Goal: Task Accomplishment & Management: Manage account settings

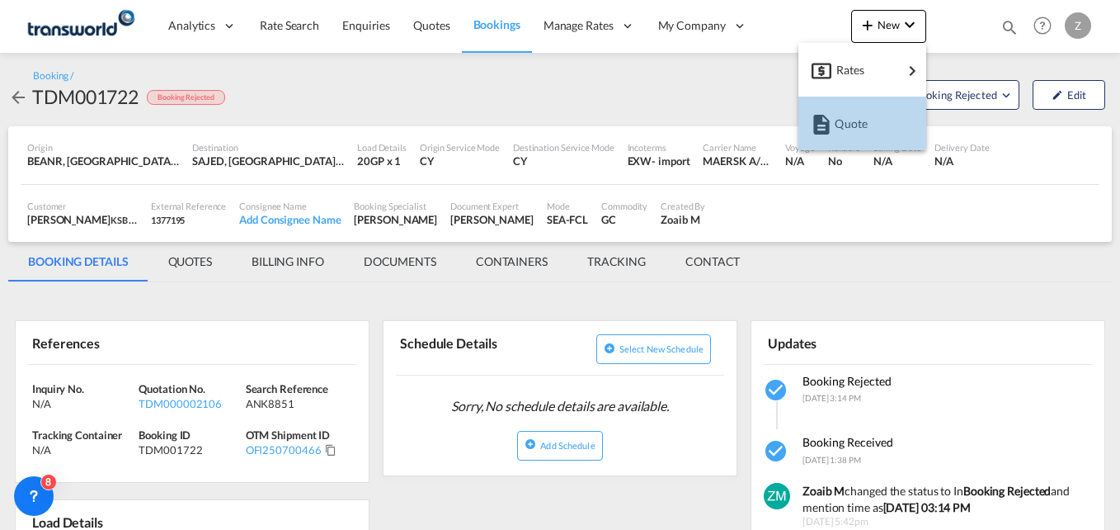
click at [853, 121] on span "Quote" at bounding box center [844, 123] width 18 height 33
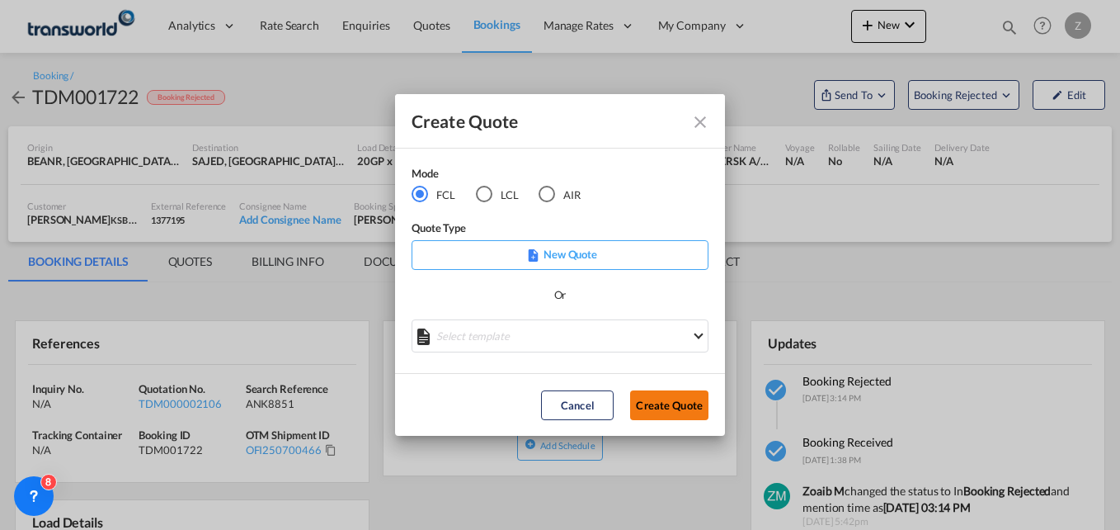
click at [686, 404] on button "Create Quote" at bounding box center [669, 405] width 78 height 30
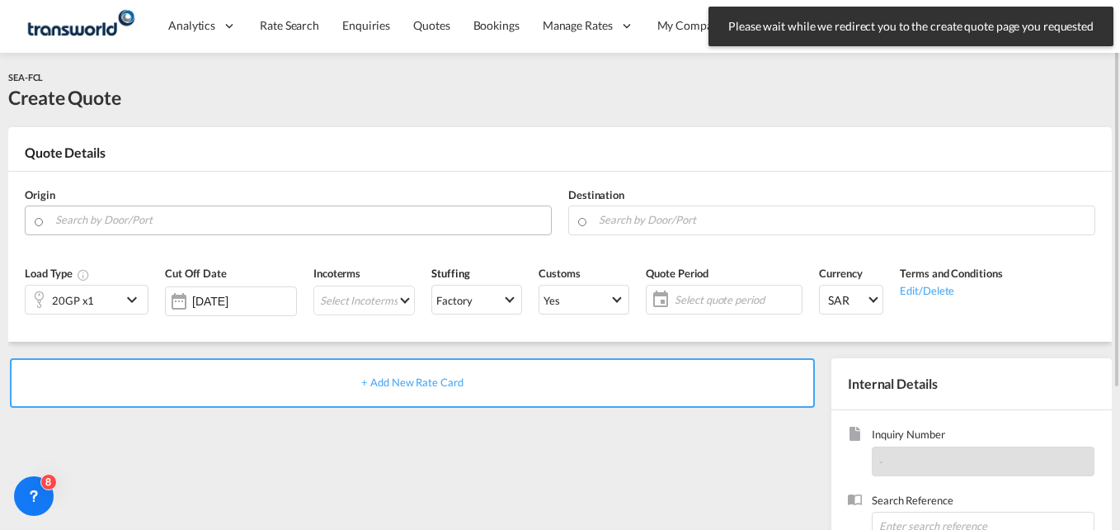
click at [130, 221] on input "Search by Door/Port" at bounding box center [299, 219] width 488 height 29
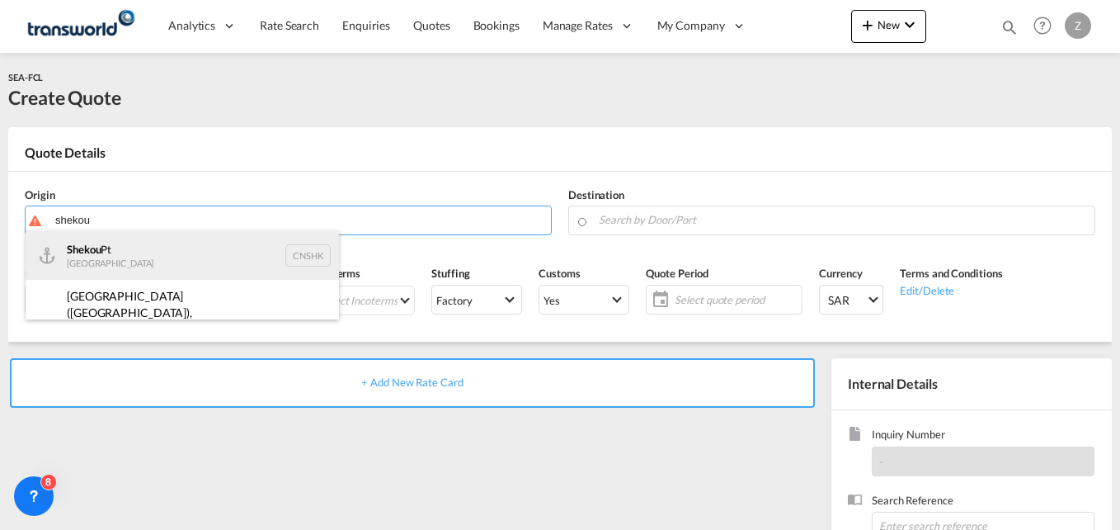
click at [125, 256] on div "Shekou Pt China CNSHK" at bounding box center [182, 254] width 313 height 49
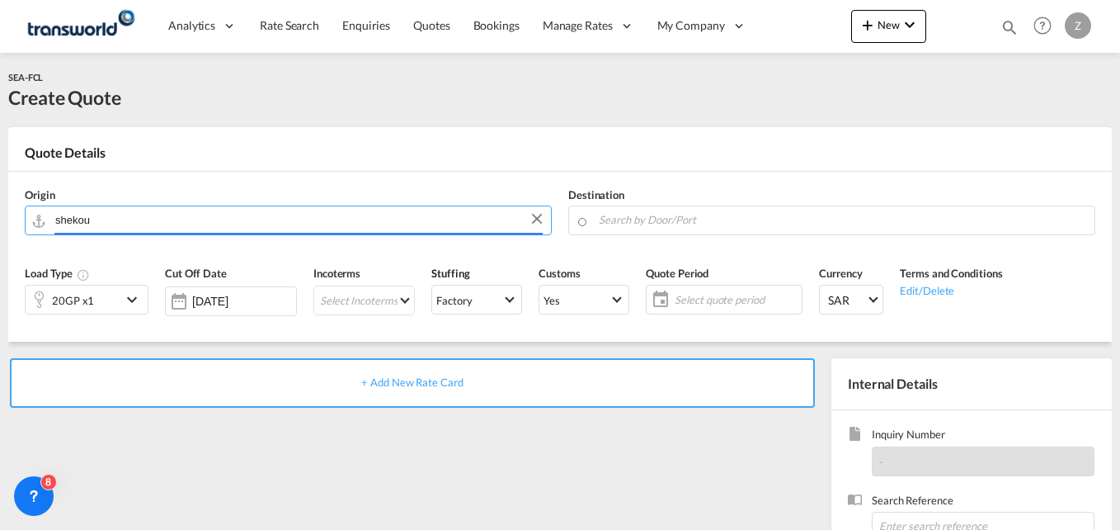
type input "Shekou Pt, CNSHK"
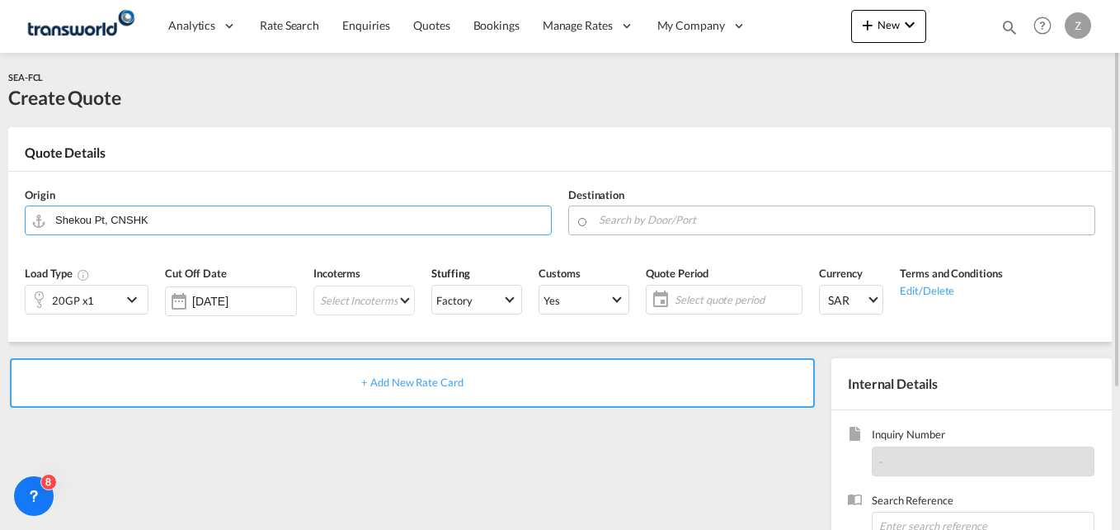
click at [643, 219] on input "Search by Door/Port" at bounding box center [843, 219] width 488 height 29
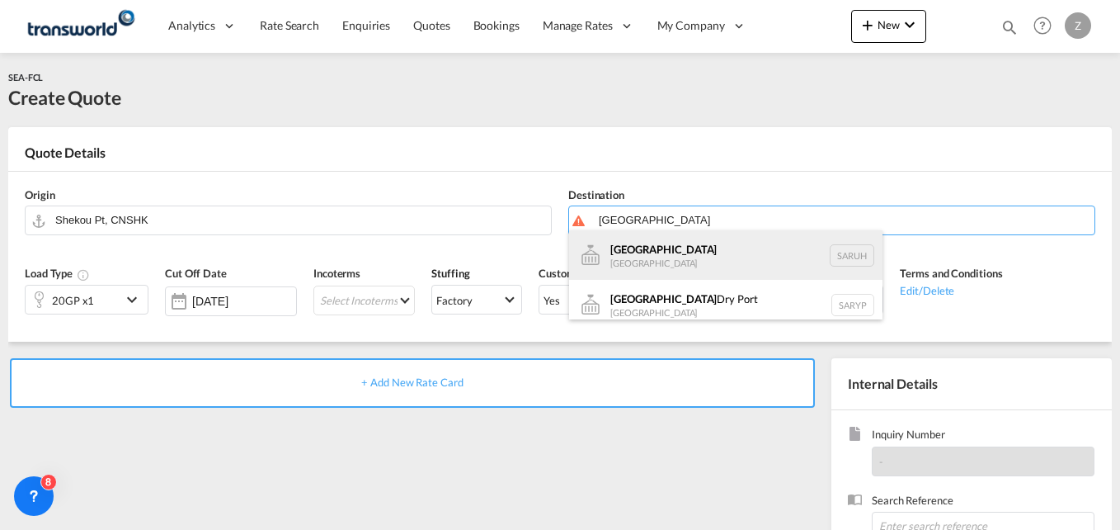
click at [639, 260] on div "[GEOGRAPHIC_DATA] [GEOGRAPHIC_DATA] [GEOGRAPHIC_DATA]" at bounding box center [725, 254] width 313 height 49
type input "[GEOGRAPHIC_DATA], [GEOGRAPHIC_DATA]"
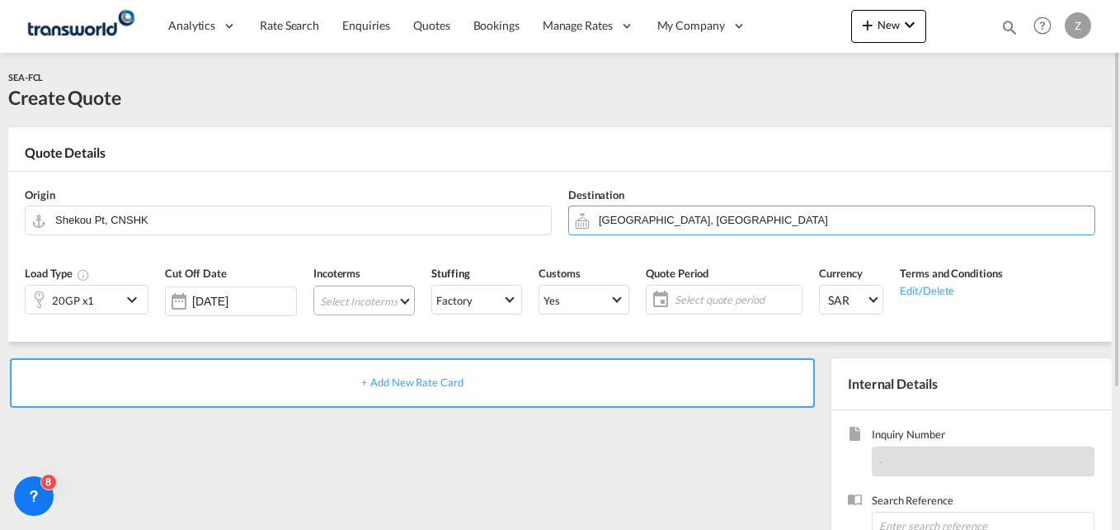
click at [376, 301] on md-select "Select Incoterms FAS - import Free Alongside Ship DPU - import Delivery at Plac…" at bounding box center [363, 300] width 101 height 30
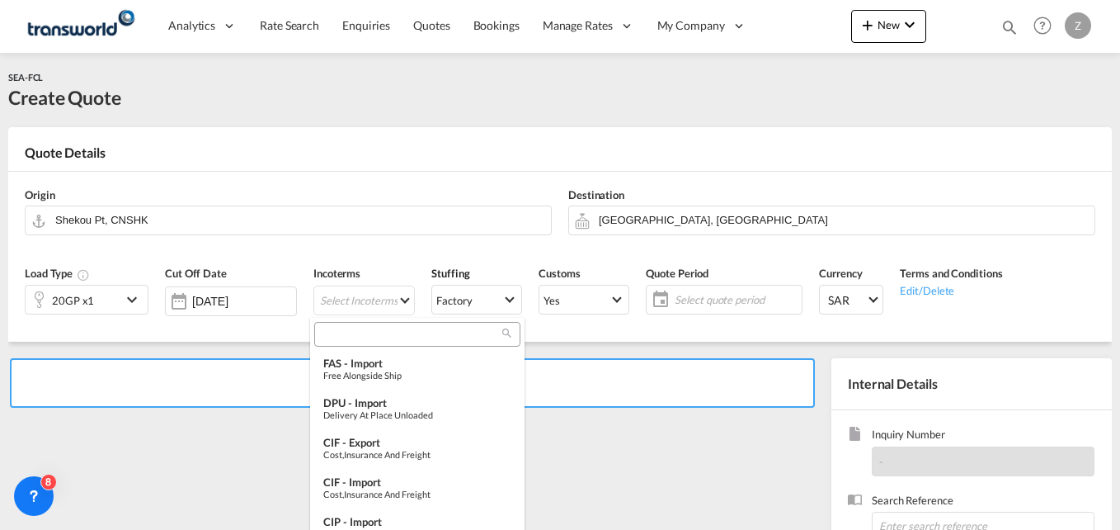
click at [351, 334] on input "search" at bounding box center [410, 334] width 183 height 15
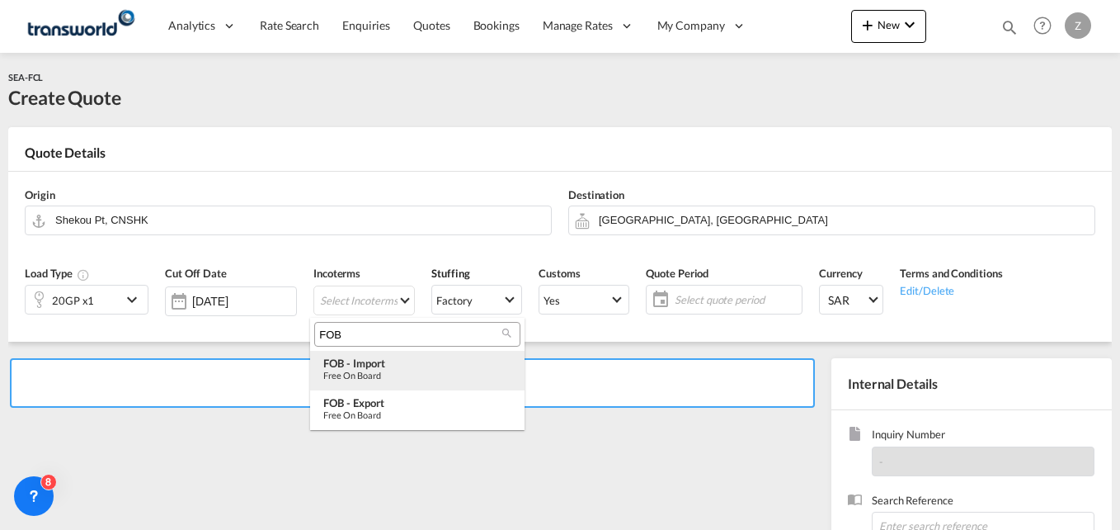
type input "FOB"
click at [368, 361] on div "FOB - import" at bounding box center [417, 362] width 188 height 13
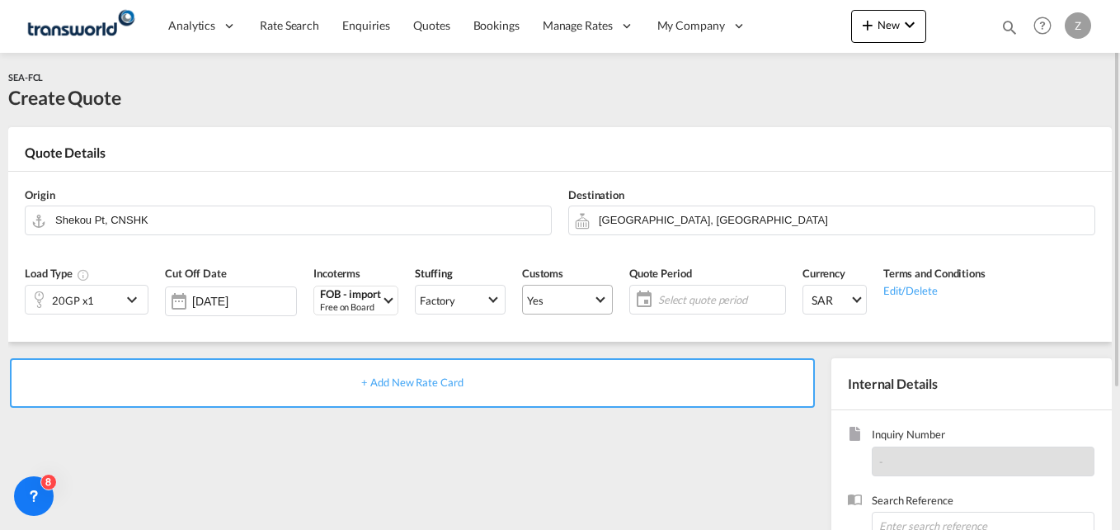
click at [575, 295] on span "Yes" at bounding box center [560, 300] width 66 height 15
click at [522, 344] on div "No" at bounding box center [527, 339] width 14 height 15
click at [562, 285] on md-select "Yes" at bounding box center [567, 300] width 91 height 30
click at [538, 346] on md-option "No" at bounding box center [564, 339] width 115 height 40
click at [679, 304] on span "Select quote period" at bounding box center [719, 299] width 123 height 15
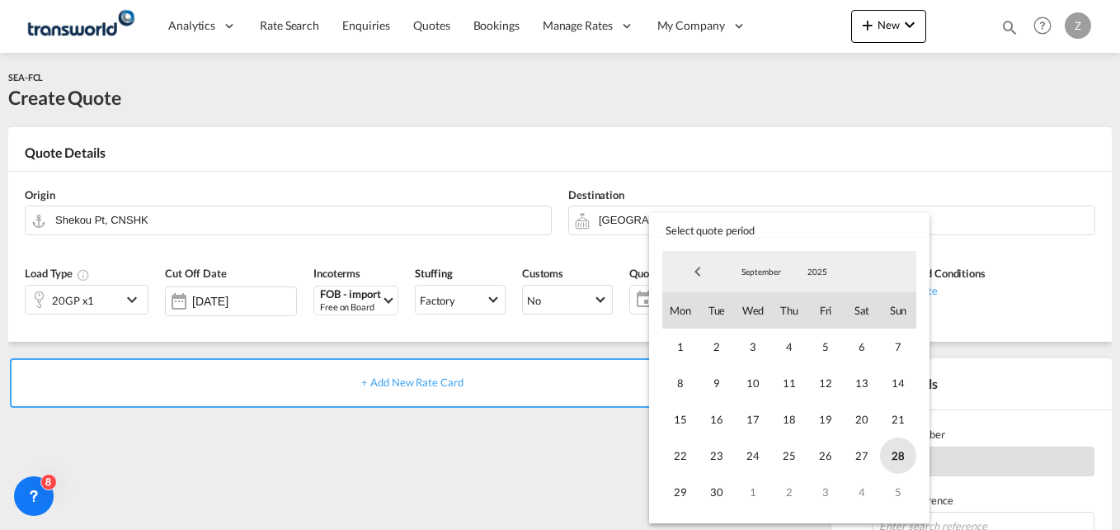
click at [899, 450] on span "28" at bounding box center [898, 455] width 36 height 36
click at [719, 485] on span "30" at bounding box center [717, 492] width 36 height 36
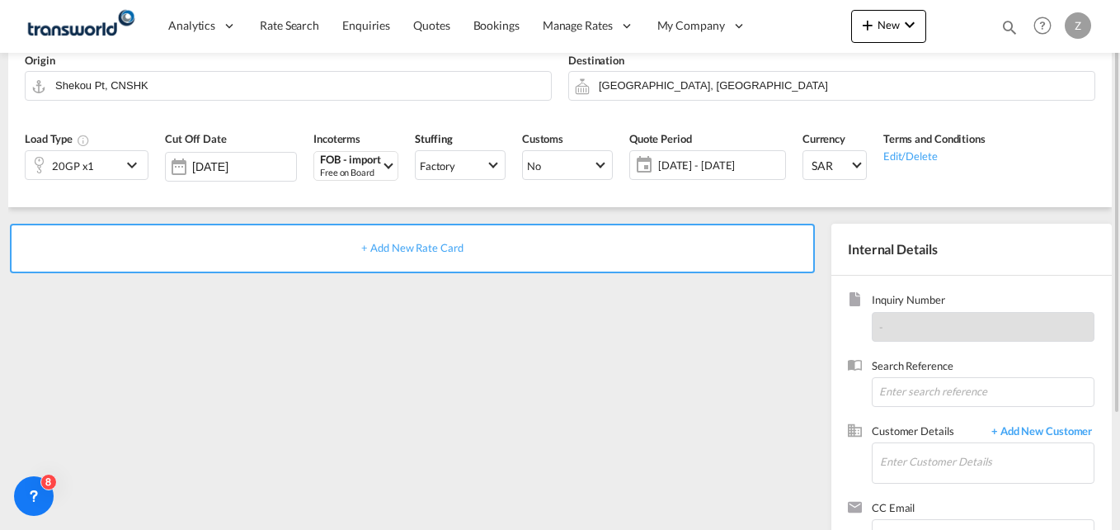
scroll to position [137, 0]
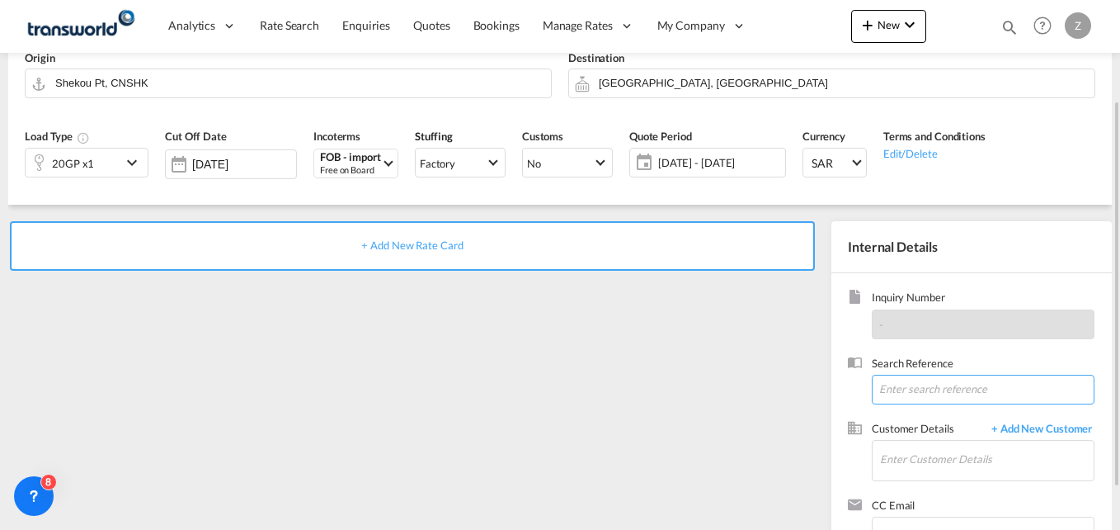
click at [890, 396] on input at bounding box center [983, 390] width 223 height 30
paste input "[PERSON_NAME] Sales Department T: [PHONE_NUMBER] M: [PERSON_NAME][EMAIL_ADDRESS…"
type input "[PERSON_NAME] Sales Department T: [PHONE_NUMBER] M: [PERSON_NAME][EMAIL_ADDRESS…"
paste input "TW2809702"
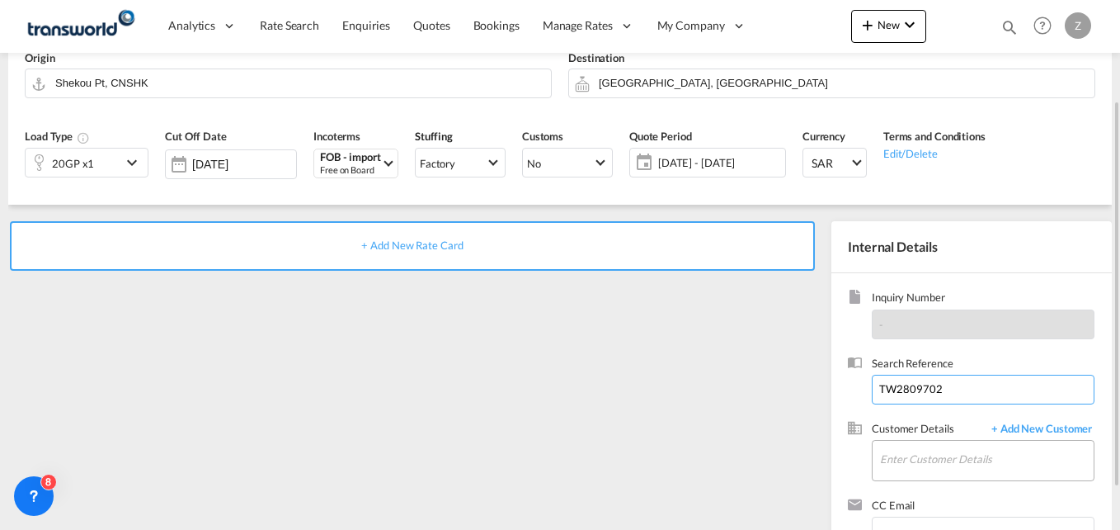
type input "TW2809702"
click at [894, 453] on input "Enter Customer Details" at bounding box center [987, 459] width 214 height 37
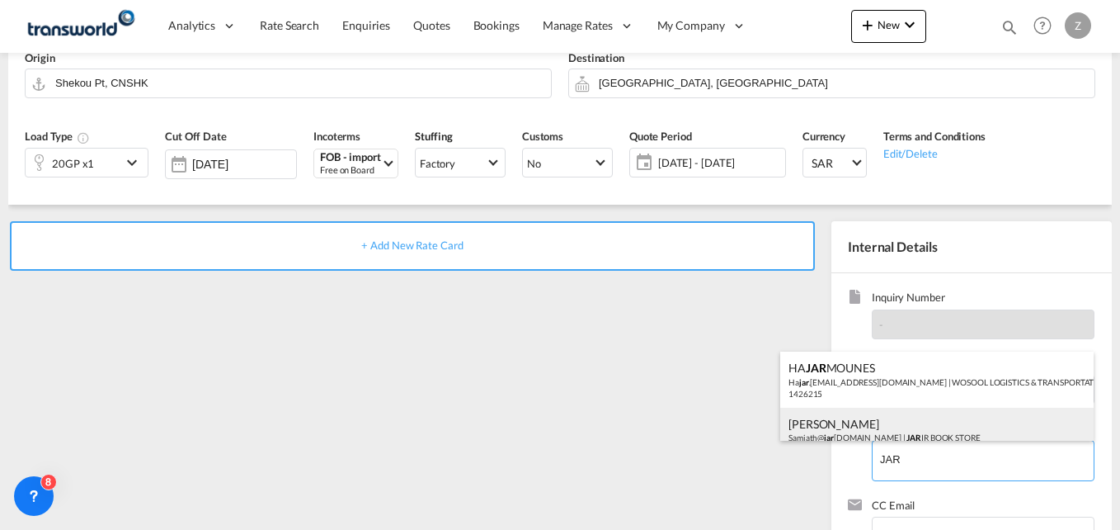
scroll to position [11, 0]
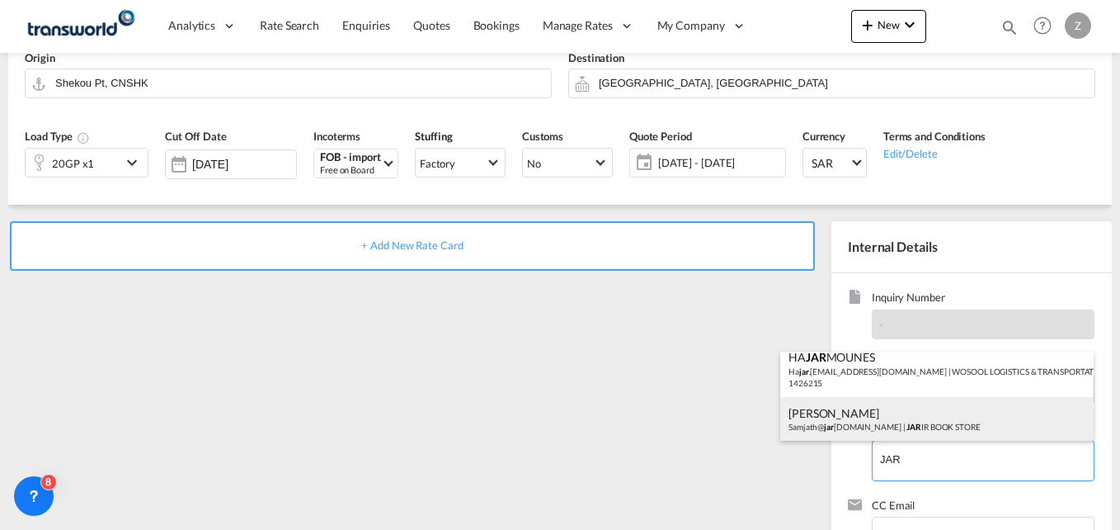
click at [908, 420] on div "[PERSON_NAME]@ jar [DOMAIN_NAME] | JAR IR BOOK STORE" at bounding box center [936, 419] width 313 height 45
type input "JARIR BOOK STORE, [PERSON_NAME], [PERSON_NAME][EMAIL_ADDRESS][DOMAIN_NAME]"
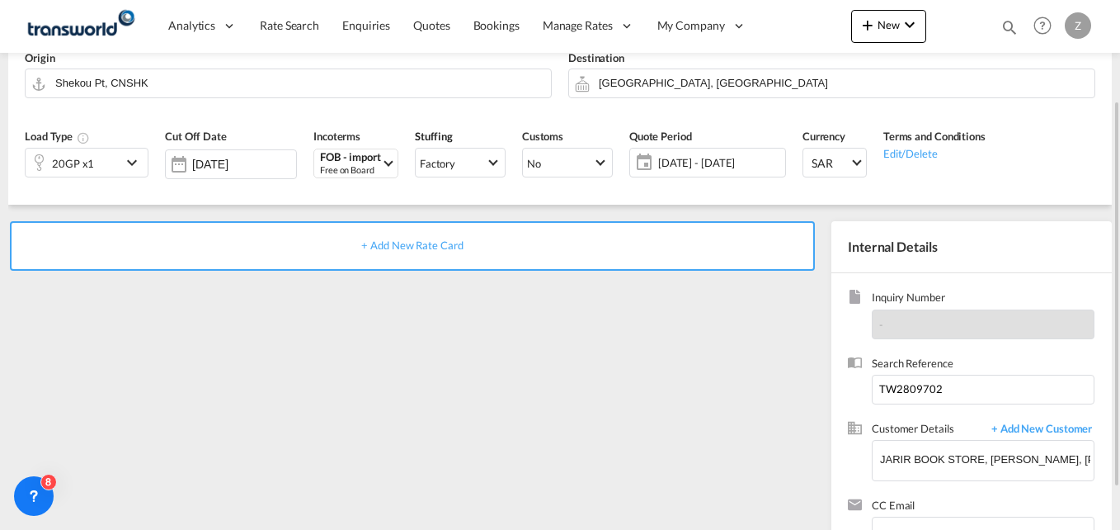
click at [387, 252] on div "+ Add New Rate Card" at bounding box center [412, 245] width 805 height 49
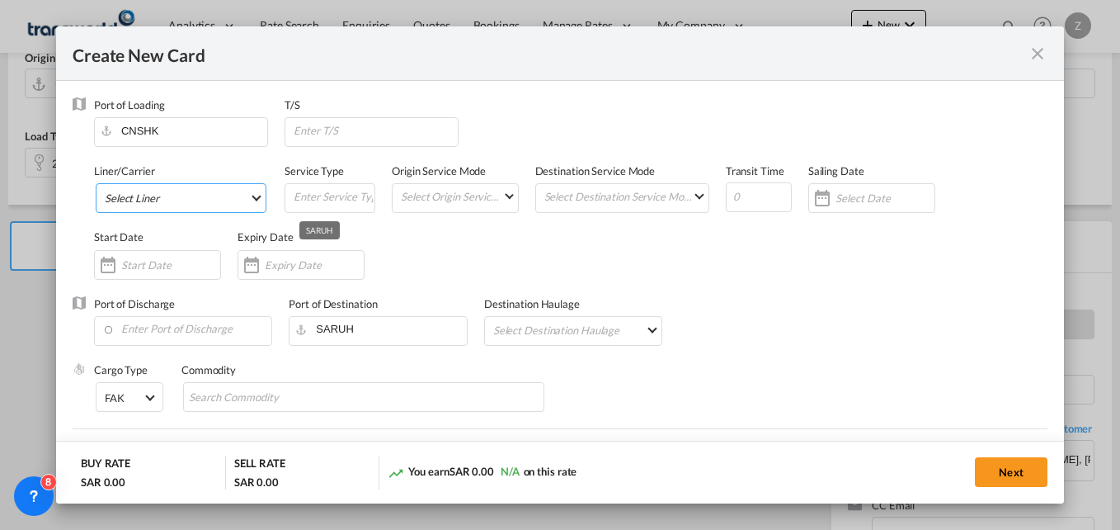
click at [155, 197] on md-select "Select Liner 2HM LOGISTICS D.O.O. / TWKS-KOPER 3P LOGISTICS / TWKS-[GEOGRAPHIC_…" at bounding box center [181, 198] width 171 height 30
type input "Basic Ocean Freight"
select select "per equipment"
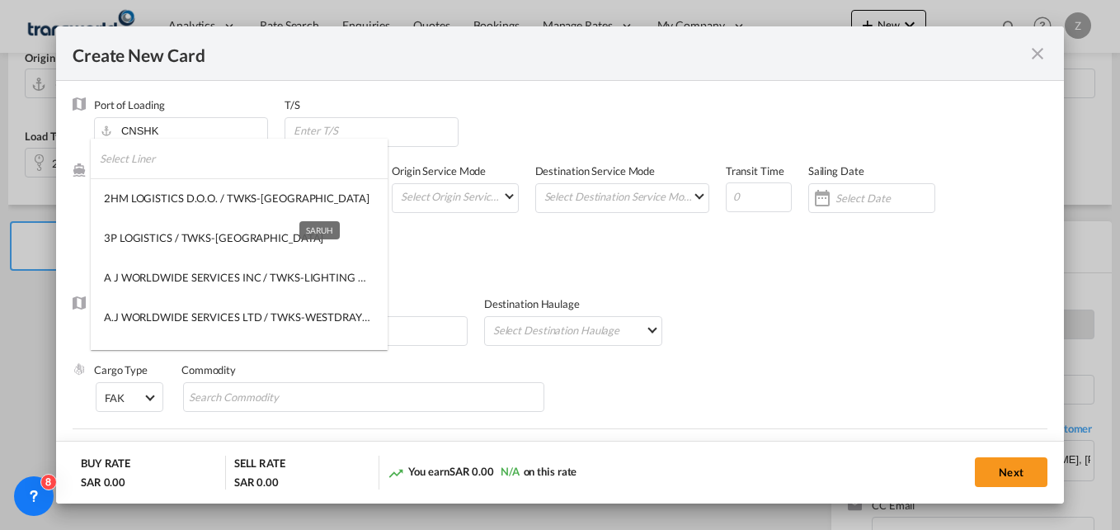
click at [177, 171] on input "search" at bounding box center [244, 159] width 288 height 40
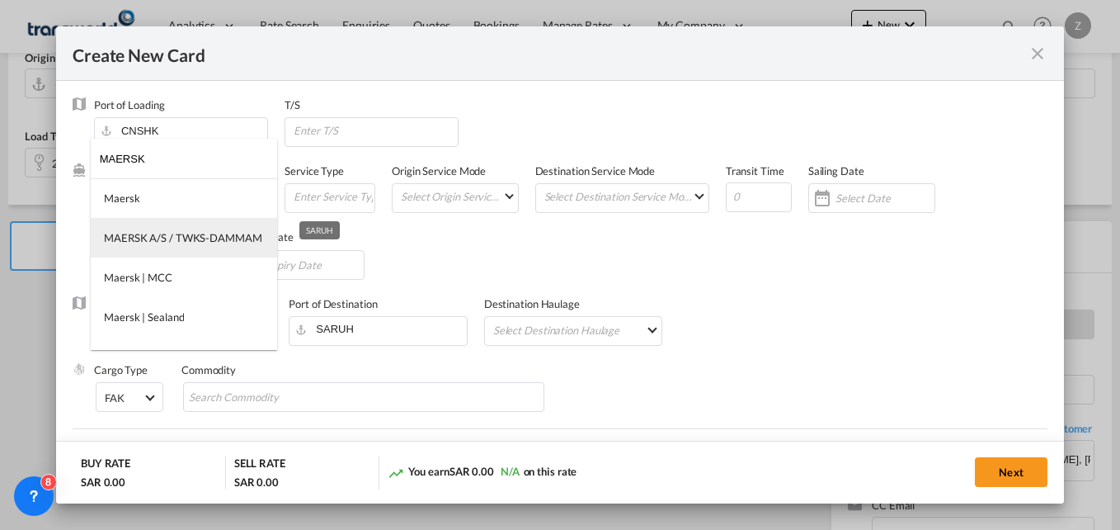
type input "MAERSK"
click at [180, 230] on div "MAERSK A/S / TWKS-DAMMAM" at bounding box center [183, 237] width 158 height 15
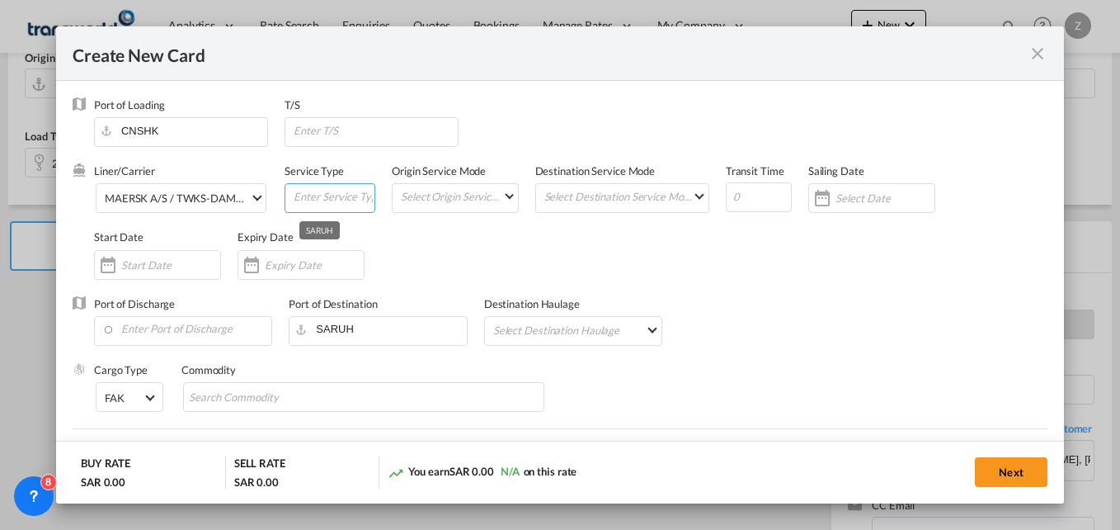
click at [333, 199] on input "Create New Card ..." at bounding box center [333, 196] width 82 height 25
type input "FCL"
click at [464, 191] on md-select "Select Origin Service Mode SD [GEOGRAPHIC_DATA]" at bounding box center [458, 195] width 118 height 23
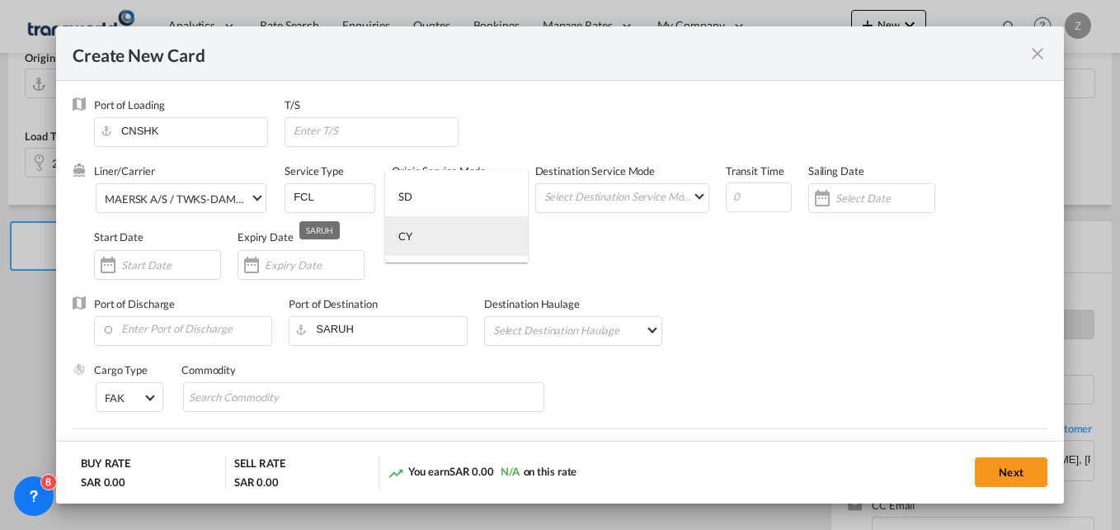
click at [395, 243] on md-option "CY" at bounding box center [456, 236] width 143 height 40
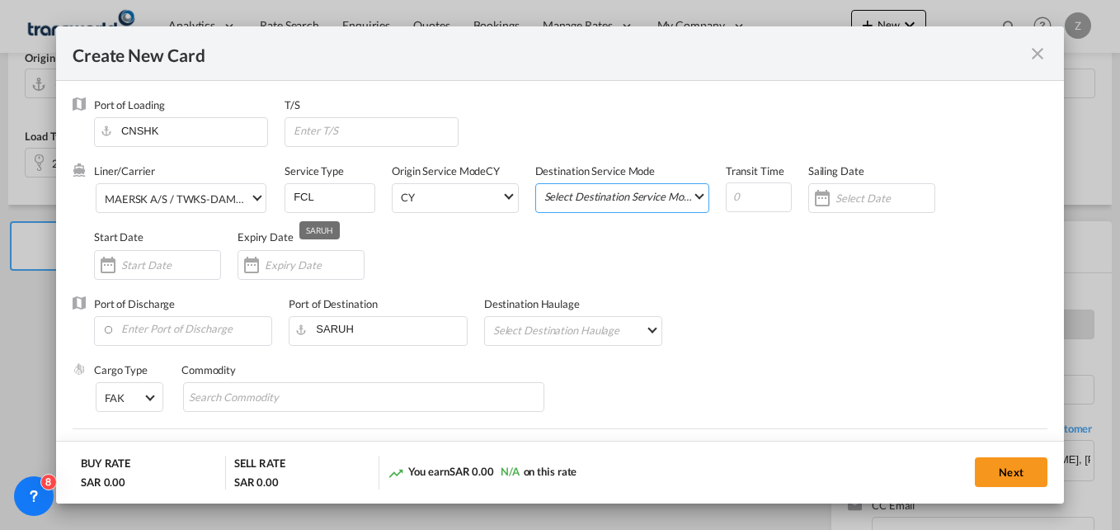
click at [602, 199] on md-select "Select Destination Service Mode SD [GEOGRAPHIC_DATA]" at bounding box center [626, 195] width 166 height 23
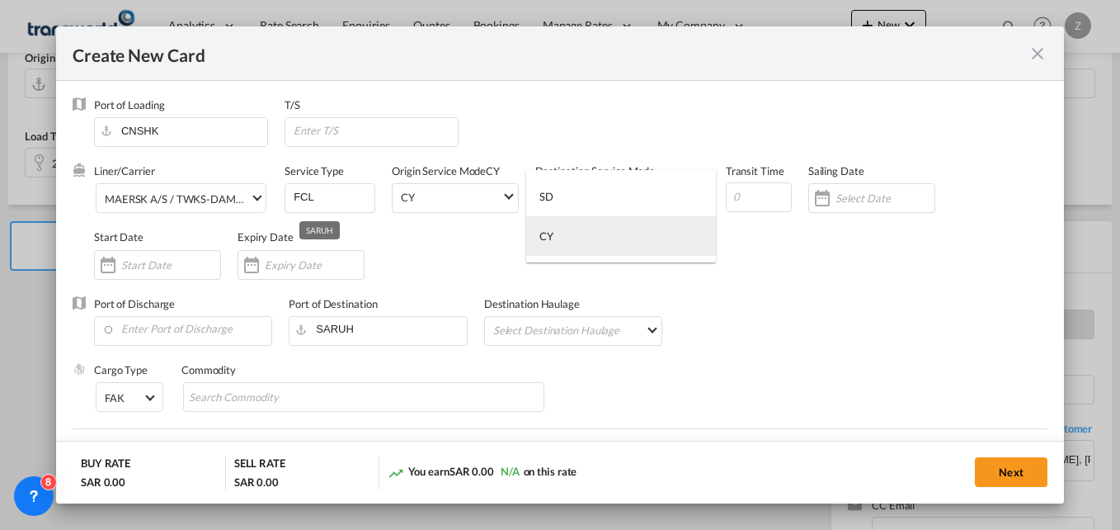
click at [565, 243] on md-option "CY" at bounding box center [621, 236] width 190 height 40
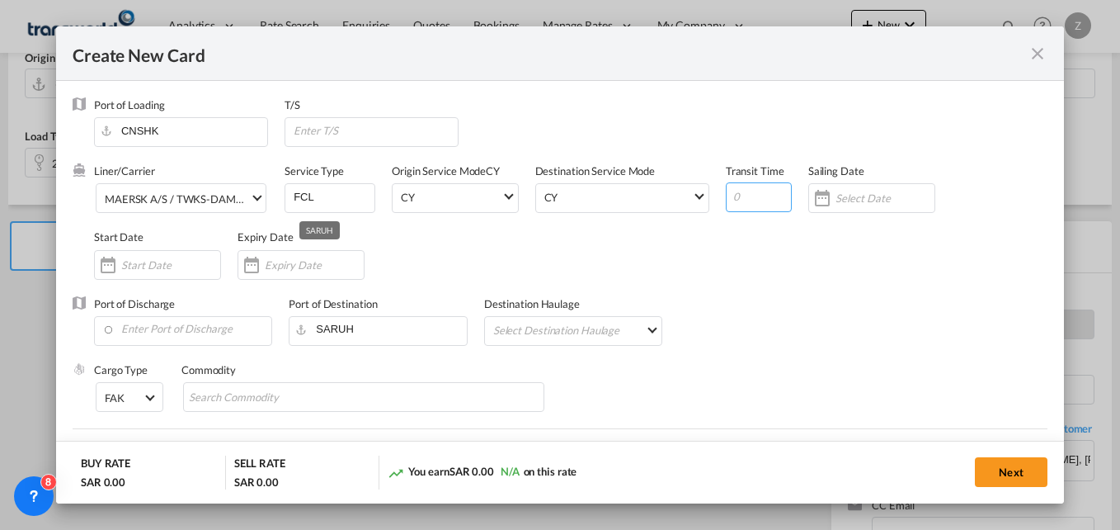
click at [756, 192] on input "Create New Card ..." at bounding box center [759, 197] width 66 height 30
type input "25"
click at [155, 261] on input "Create New Card ..." at bounding box center [170, 264] width 99 height 13
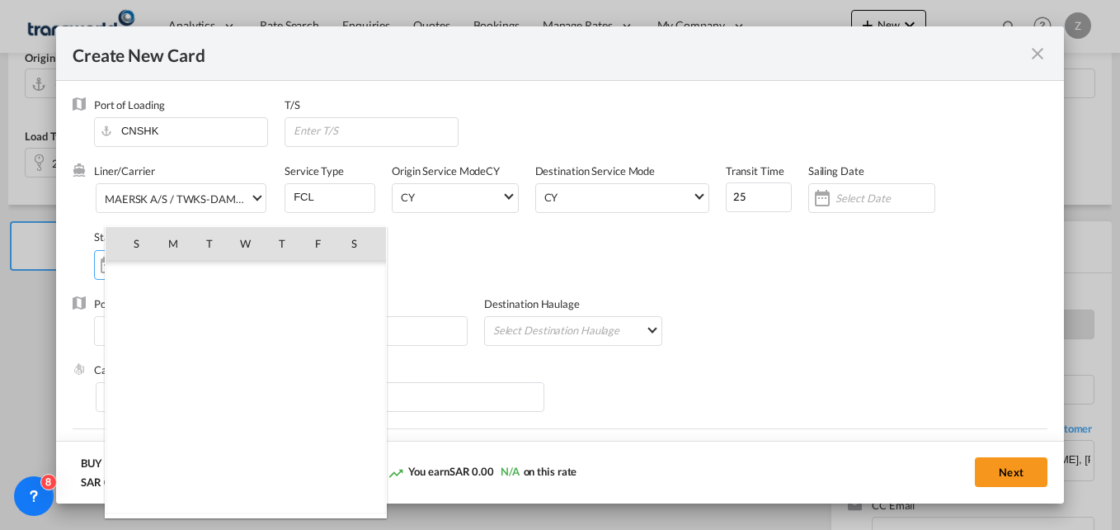
scroll to position [382146, 0]
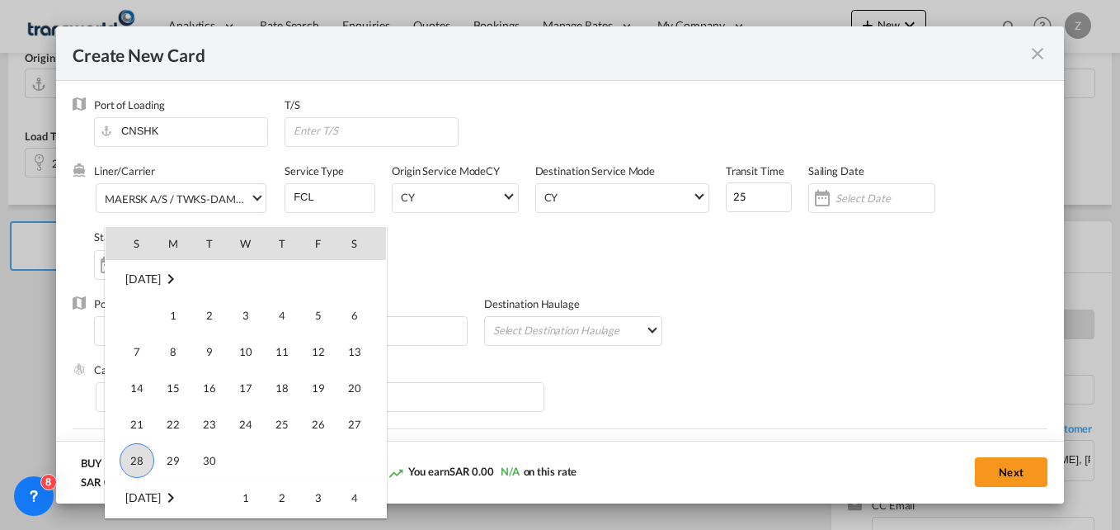
click at [135, 466] on span "28" at bounding box center [137, 460] width 35 height 35
type input "[DATE]"
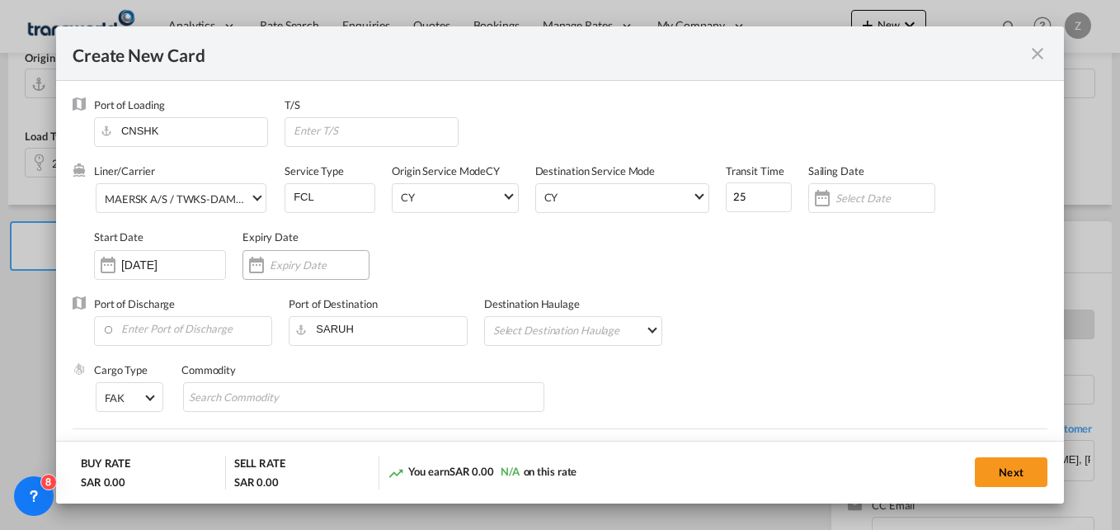
click at [298, 254] on div "Create New Card ..." at bounding box center [306, 265] width 127 height 30
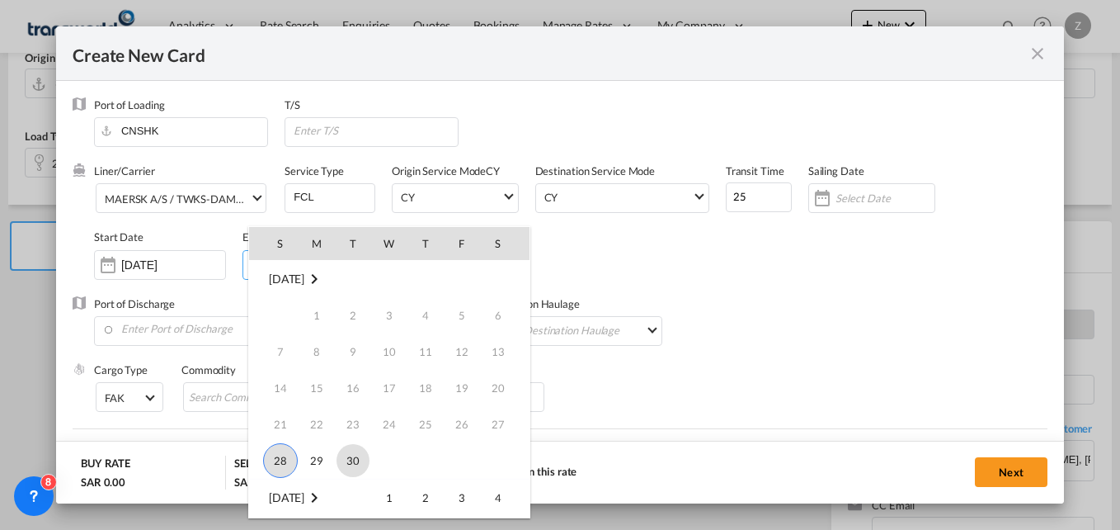
click at [353, 451] on span "30" at bounding box center [353, 460] width 33 height 33
type input "[DATE]"
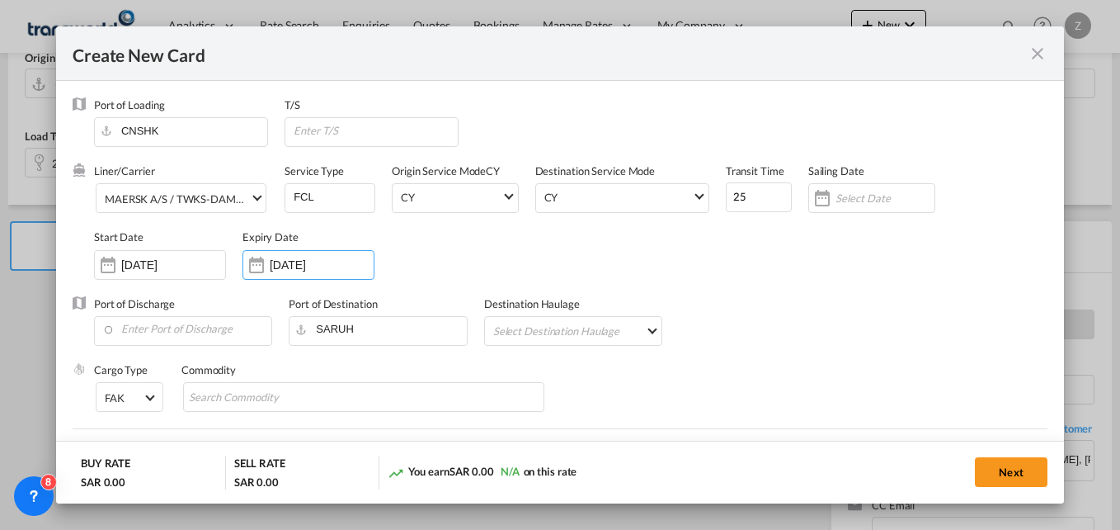
click at [519, 322] on md-select "Select Destination Haulage rail road barge truck unspecified not available" at bounding box center [577, 330] width 170 height 26
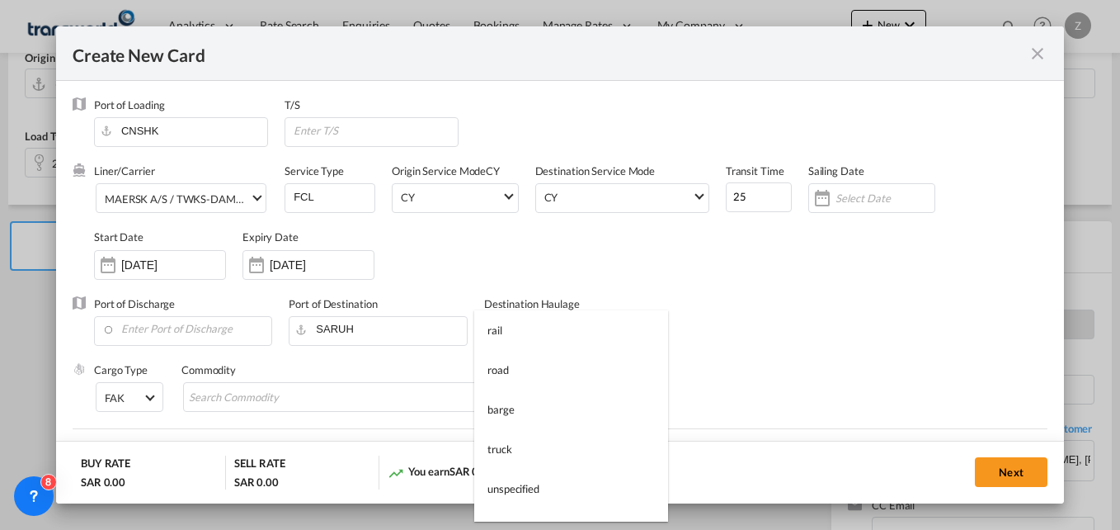
click at [417, 266] on md-backdrop at bounding box center [560, 265] width 1120 height 530
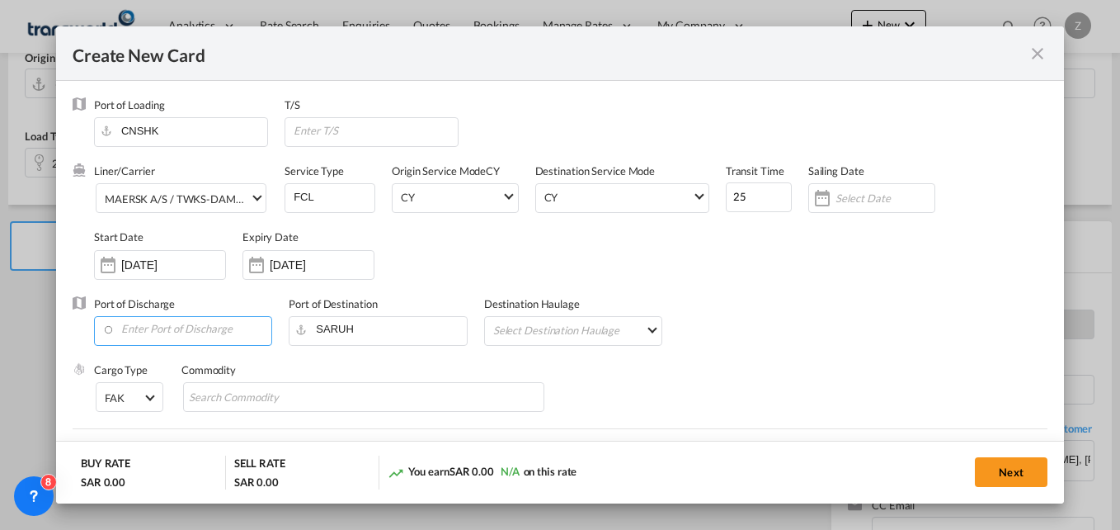
click at [176, 332] on input "Enter Port of Discharge" at bounding box center [186, 329] width 169 height 25
type input "R"
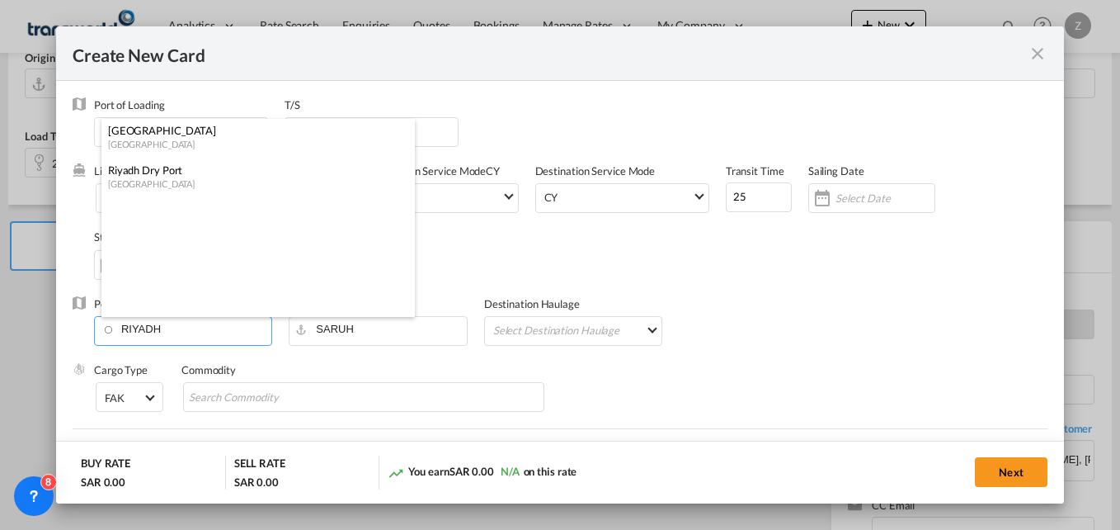
click at [158, 151] on div "[GEOGRAPHIC_DATA] [GEOGRAPHIC_DATA]" at bounding box center [251, 137] width 301 height 36
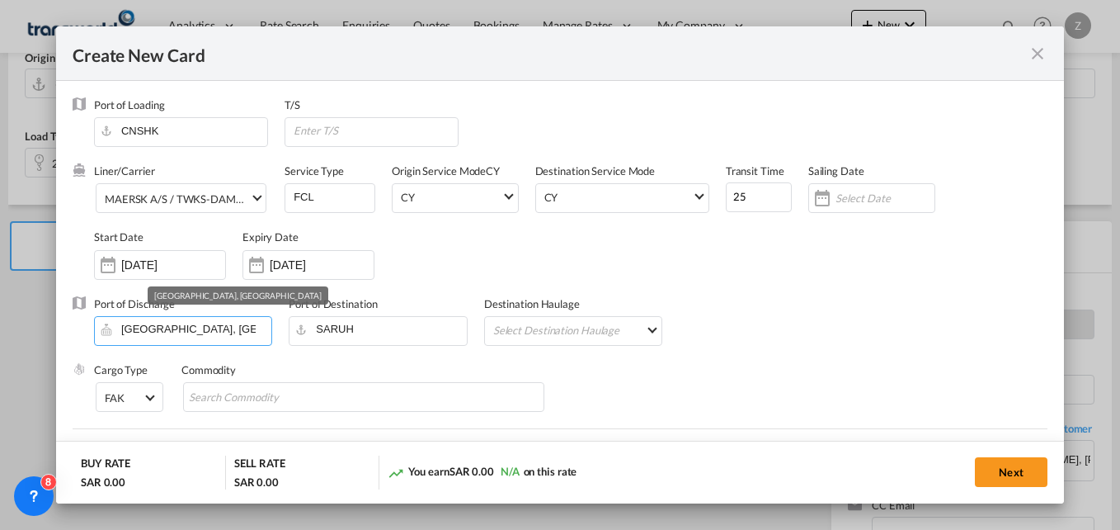
click at [176, 329] on input "[GEOGRAPHIC_DATA], [GEOGRAPHIC_DATA]" at bounding box center [186, 329] width 169 height 25
click at [239, 328] on input "[GEOGRAPHIC_DATA], [GEOGRAPHIC_DATA]" at bounding box center [186, 329] width 169 height 25
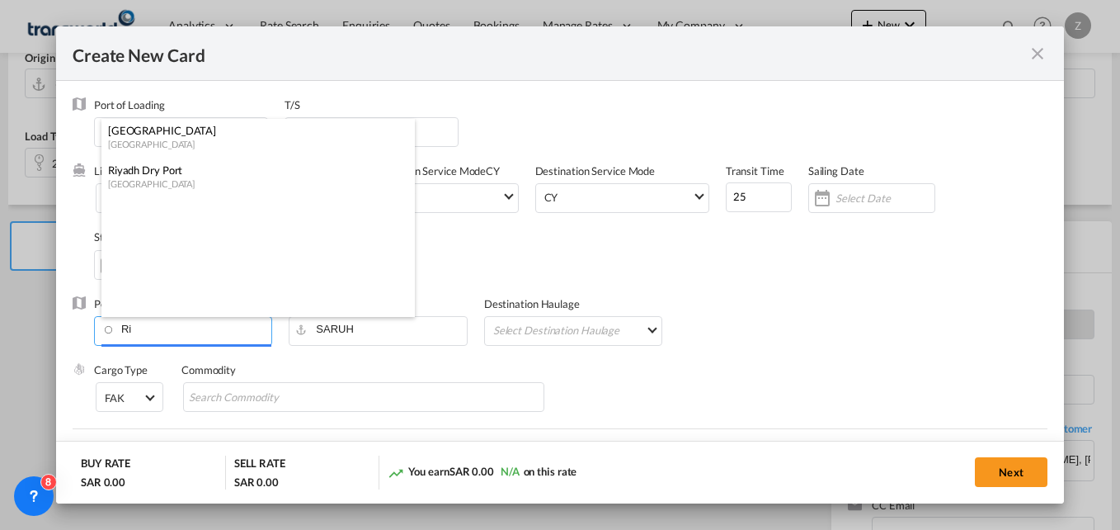
type input "R"
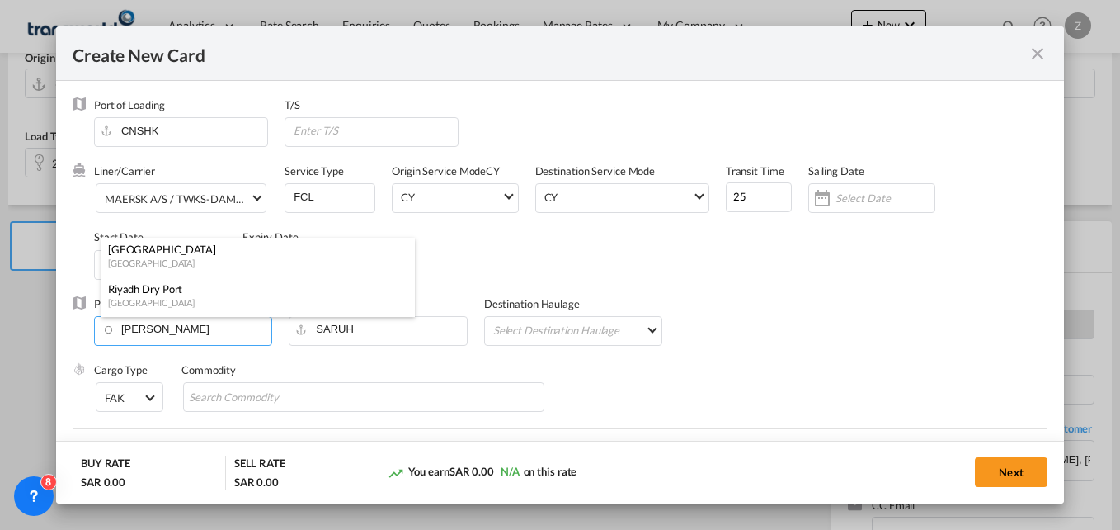
click at [144, 299] on div "[GEOGRAPHIC_DATA]" at bounding box center [253, 302] width 290 height 12
type input "Riyadh Dry Port, [GEOGRAPHIC_DATA]"
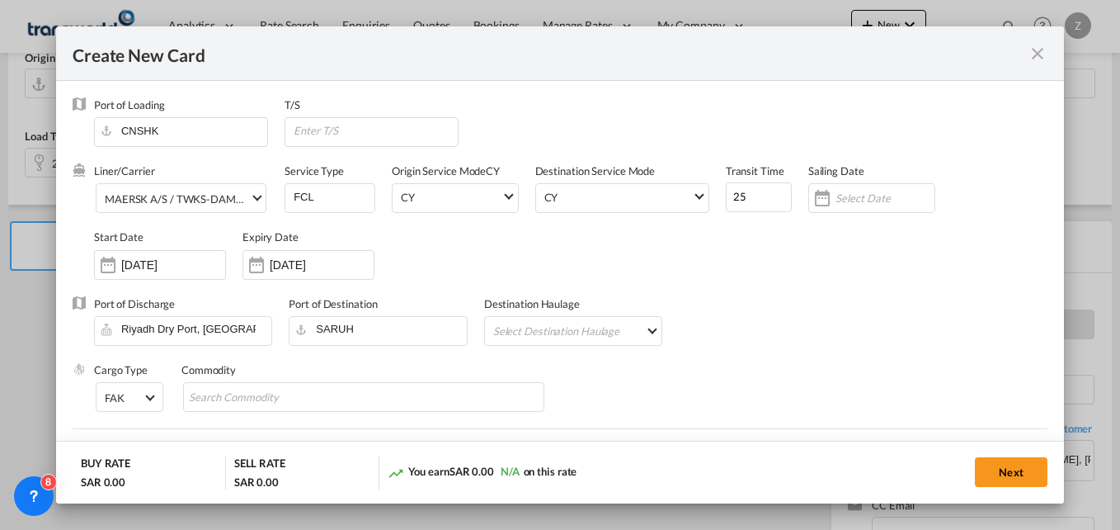
click at [568, 333] on md-select "Select Destination Haulage" at bounding box center [577, 330] width 170 height 26
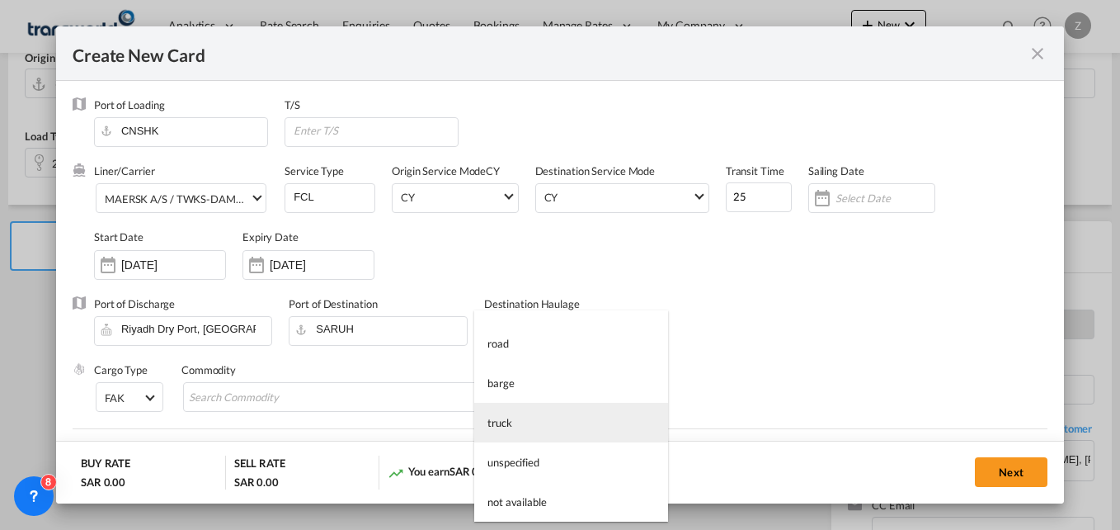
scroll to position [0, 0]
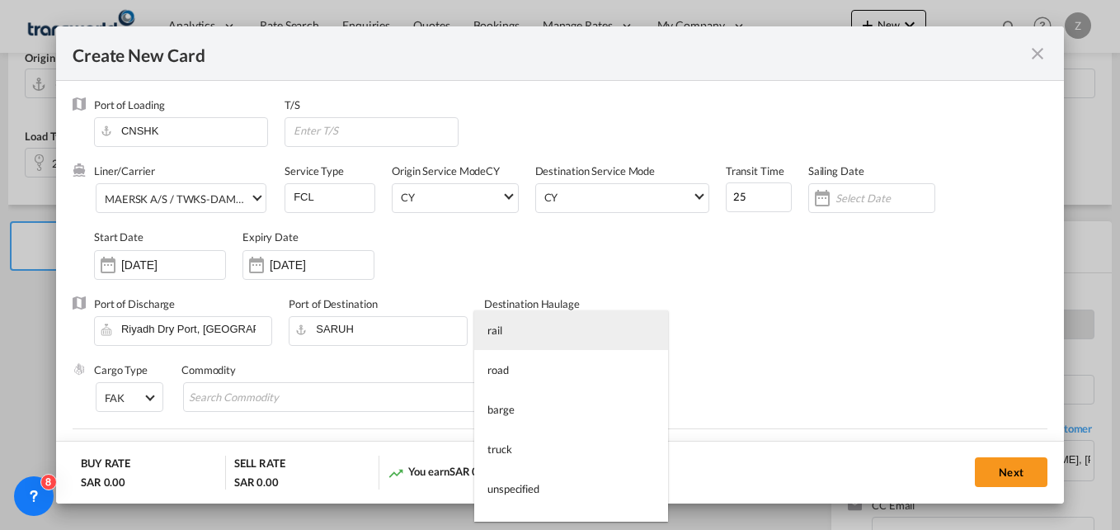
click at [498, 334] on div "rail" at bounding box center [495, 330] width 15 height 15
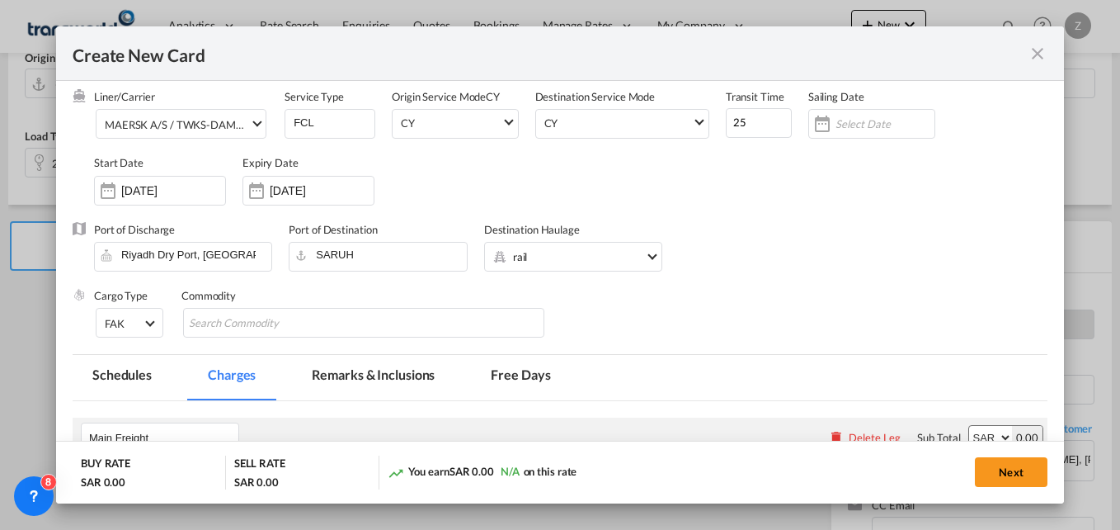
scroll to position [130, 0]
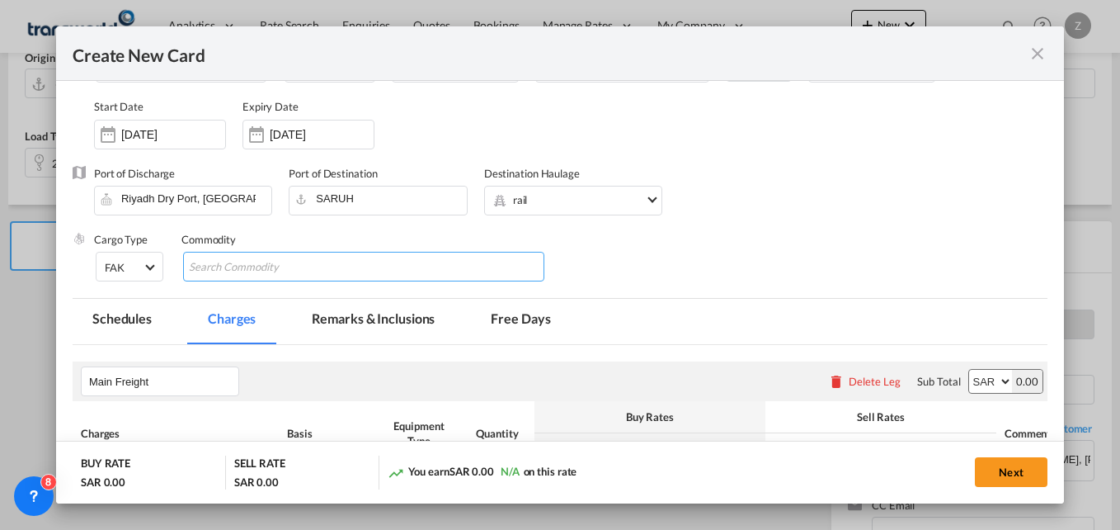
click at [249, 267] on input "Search Commodity" at bounding box center [264, 267] width 151 height 26
type input "GC"
click at [601, 264] on div "Cargo Type FAK FAK GCR GDSM General Cargo Hazardous Cargo Ambient Foodstuff Chi…" at bounding box center [571, 265] width 954 height 66
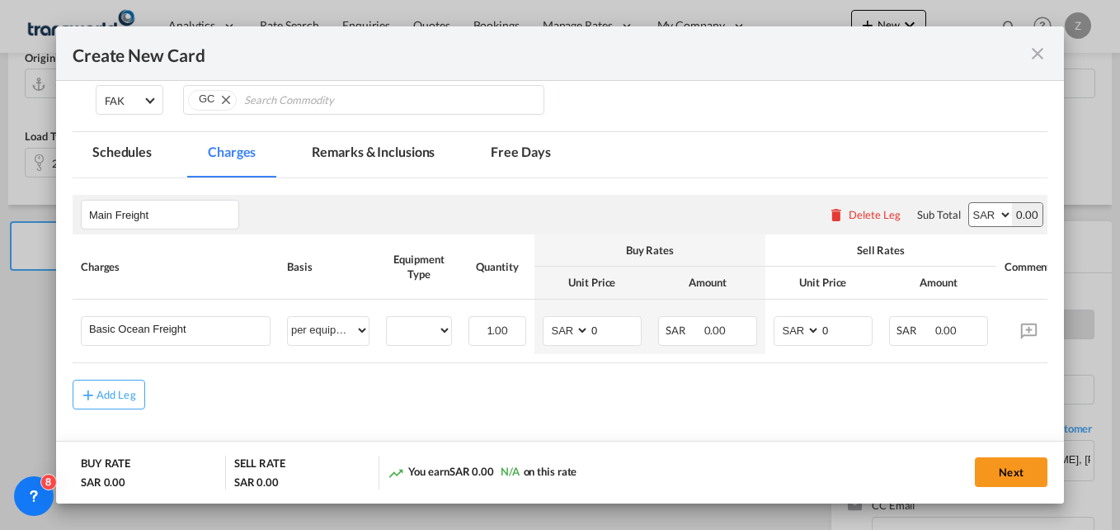
scroll to position [299, 0]
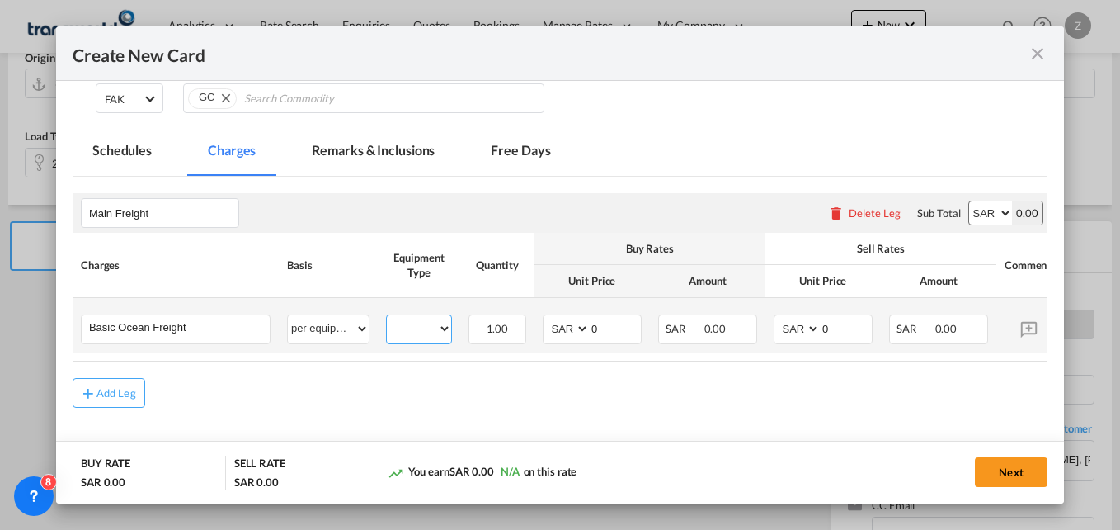
click at [429, 331] on select "20GP" at bounding box center [419, 329] width 64 height 22
select select "20GP"
click at [387, 318] on select "20GP" at bounding box center [419, 329] width 64 height 22
click at [569, 331] on select "AED AFN ALL AMD ANG AOA ARS AUD AWG AZN BAM BBD BDT BGN BHD BIF BMD BND BOB BRL…" at bounding box center [567, 329] width 43 height 22
select select "string:USD"
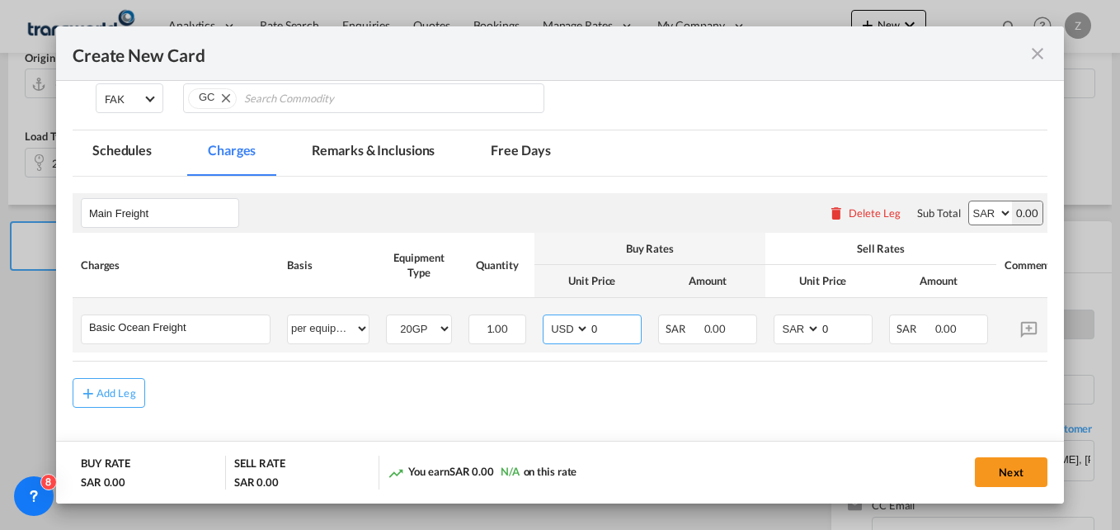
click at [546, 318] on select "AED AFN ALL AMD ANG AOA ARS AUD AWG AZN BAM BBD BDT BGN BHD BIF BMD BND BOB BRL…" at bounding box center [567, 329] width 43 height 22
click at [974, 219] on select "AED AFN ALL AMD ANG AOA ARS AUD AWG AZN BAM BBD BDT BGN BHD BIF BMD BND BOB BRL…" at bounding box center [990, 212] width 43 height 23
select select "string:USD"
click at [969, 201] on select "AED AFN ALL AMD ANG AOA ARS AUD AWG AZN BAM BBD BDT BGN BHD BIF BMD BND BOB BRL…" at bounding box center [990, 212] width 43 height 23
click at [800, 326] on select "AED AFN ALL AMD ANG AOA ARS AUD AWG AZN BAM BBD BDT BGN BHD BIF BMD BND BOB BRL…" at bounding box center [798, 329] width 43 height 22
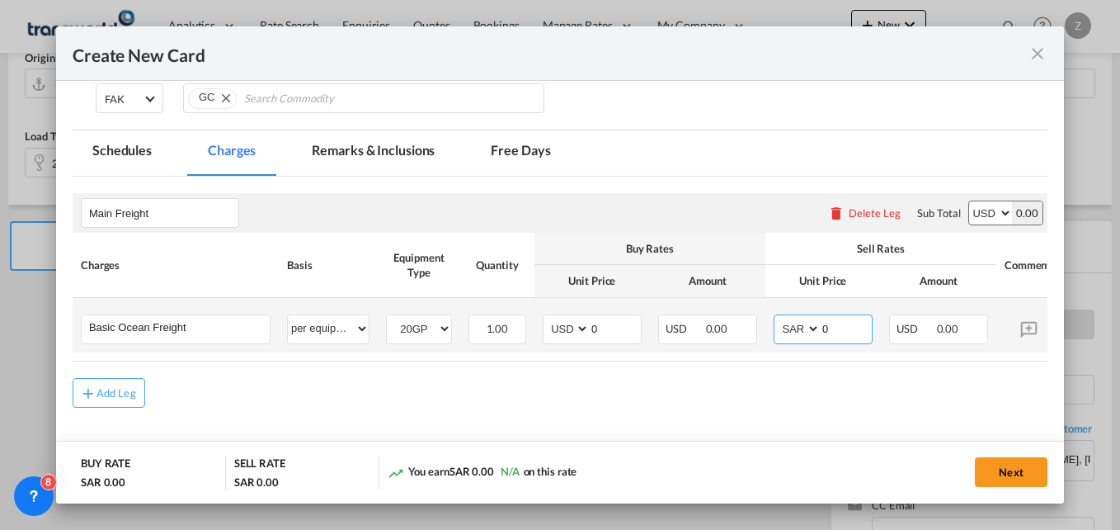
select select "string:USD"
click at [777, 318] on select "AED AFN ALL AMD ANG AOA ARS AUD AWG AZN BAM BBD BDT BGN BHD BIF BMD BND BOB BRL…" at bounding box center [798, 329] width 43 height 22
click at [613, 329] on input "0" at bounding box center [615, 327] width 51 height 25
type input "1000"
click at [843, 330] on input "0" at bounding box center [846, 327] width 51 height 25
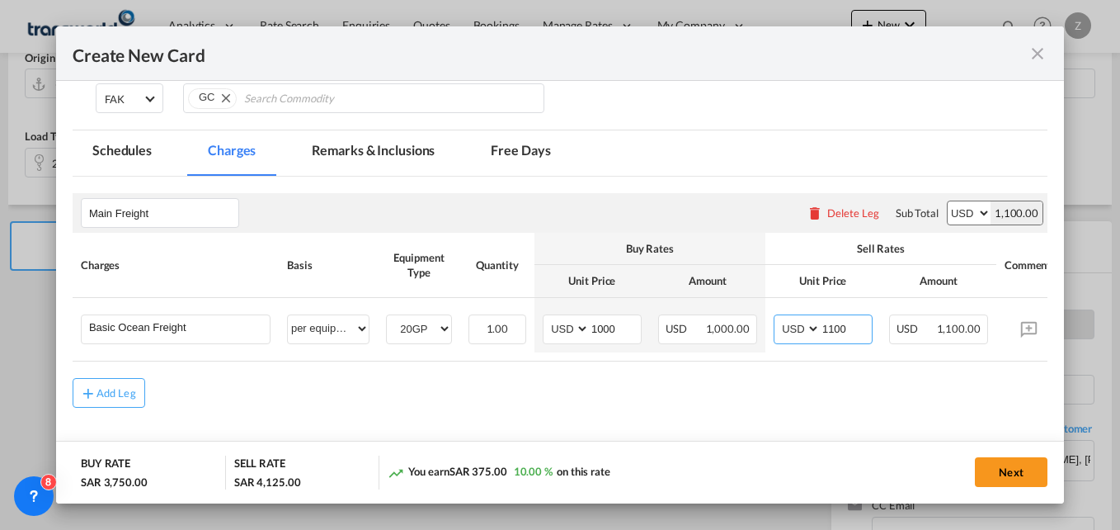
type input "1100"
click at [837, 383] on div "Add Leg" at bounding box center [560, 393] width 975 height 30
click at [1000, 478] on button "Next" at bounding box center [1011, 472] width 73 height 30
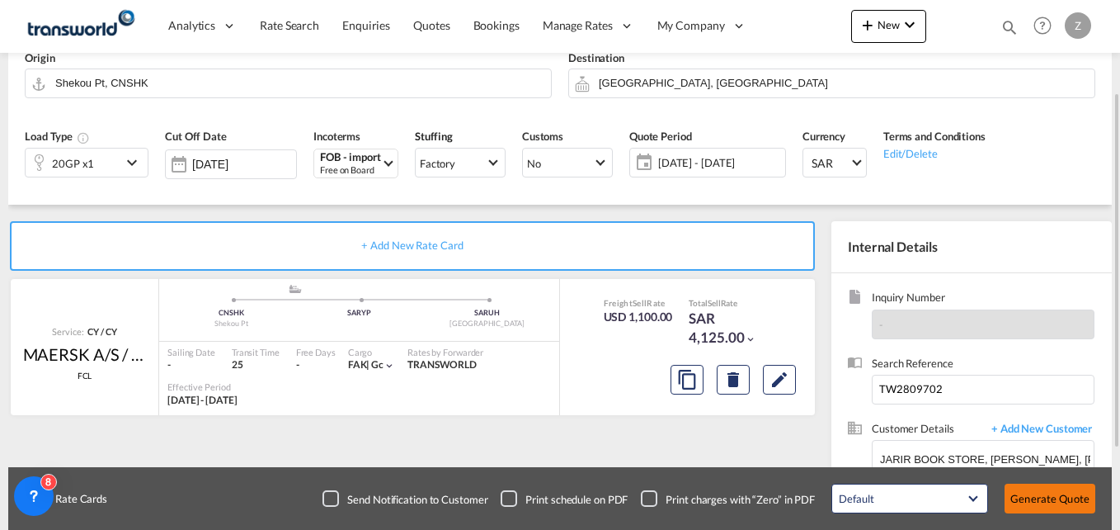
click at [1068, 493] on button "Generate Quote" at bounding box center [1050, 498] width 91 height 30
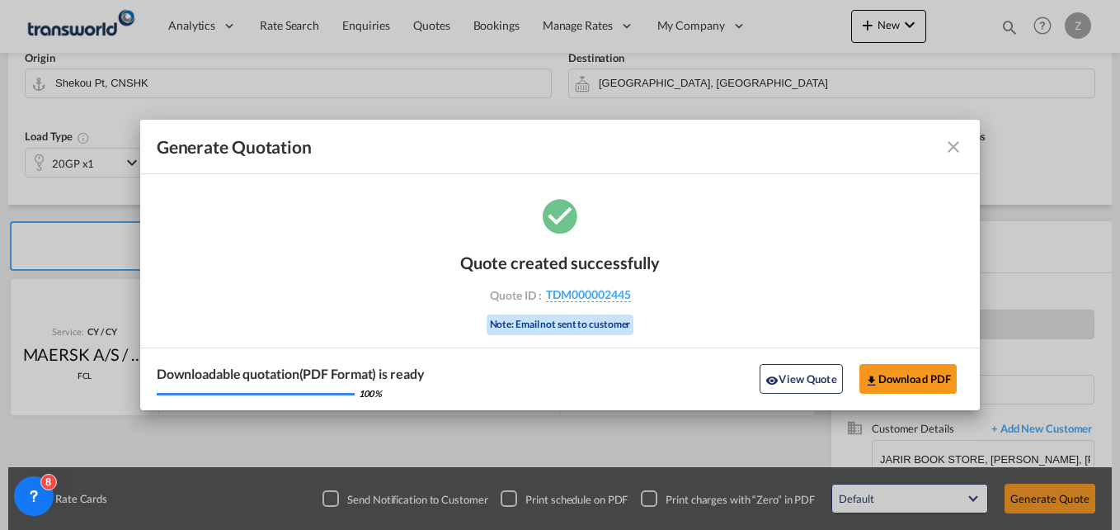
click at [954, 145] on md-icon "icon-close fg-AAA8AD cursor m-0" at bounding box center [954, 147] width 20 height 20
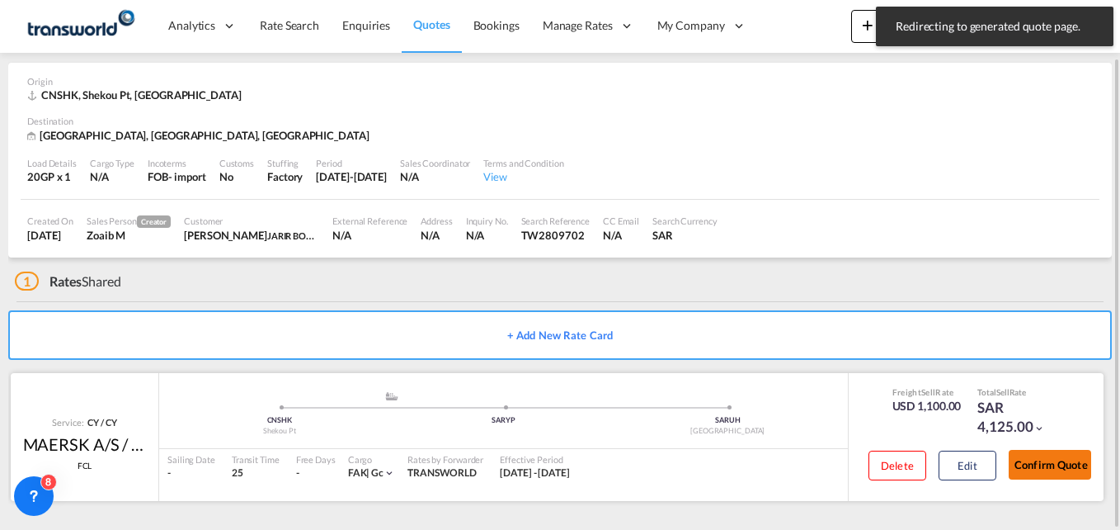
click at [1035, 458] on button "Confirm Quote" at bounding box center [1050, 465] width 82 height 30
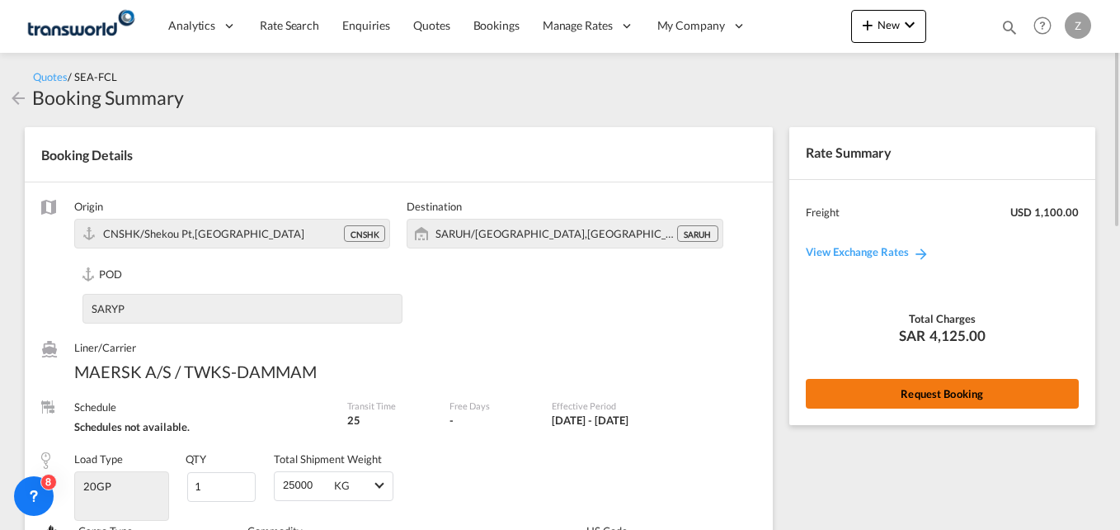
click at [884, 398] on button "Request Booking" at bounding box center [942, 394] width 273 height 30
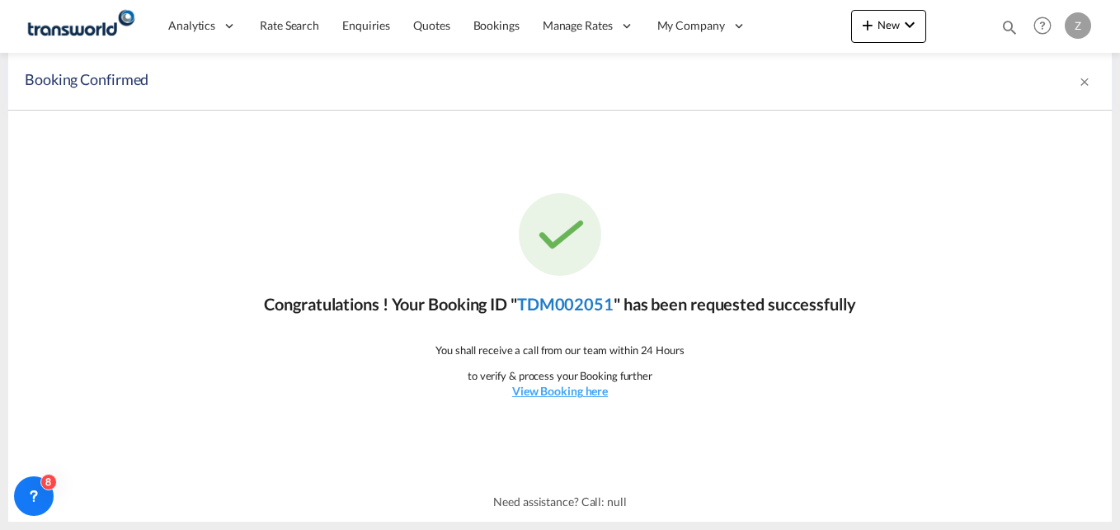
click at [554, 307] on link "TDM002051" at bounding box center [565, 304] width 97 height 20
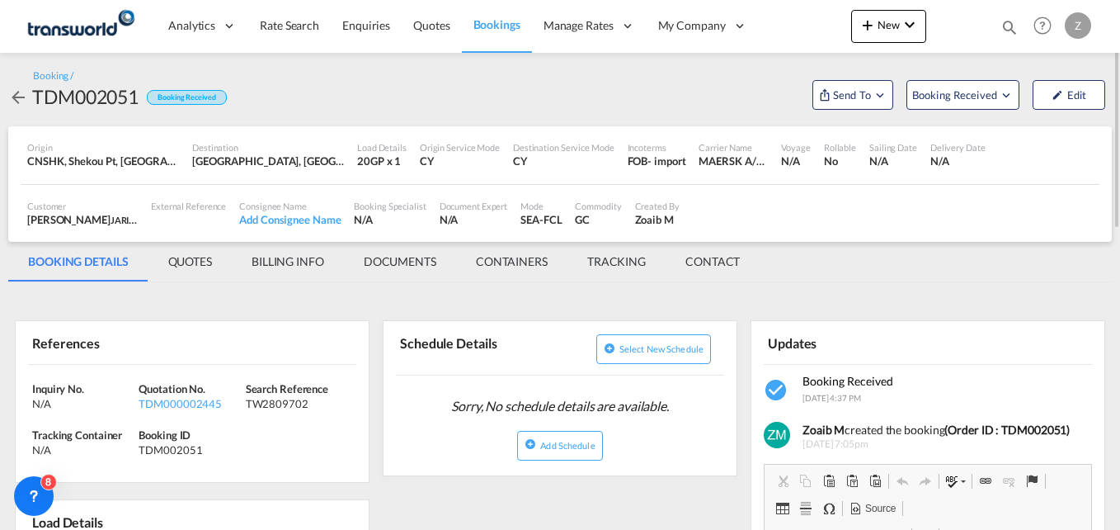
click at [711, 261] on md-tab-item "CONTACT" at bounding box center [713, 262] width 94 height 40
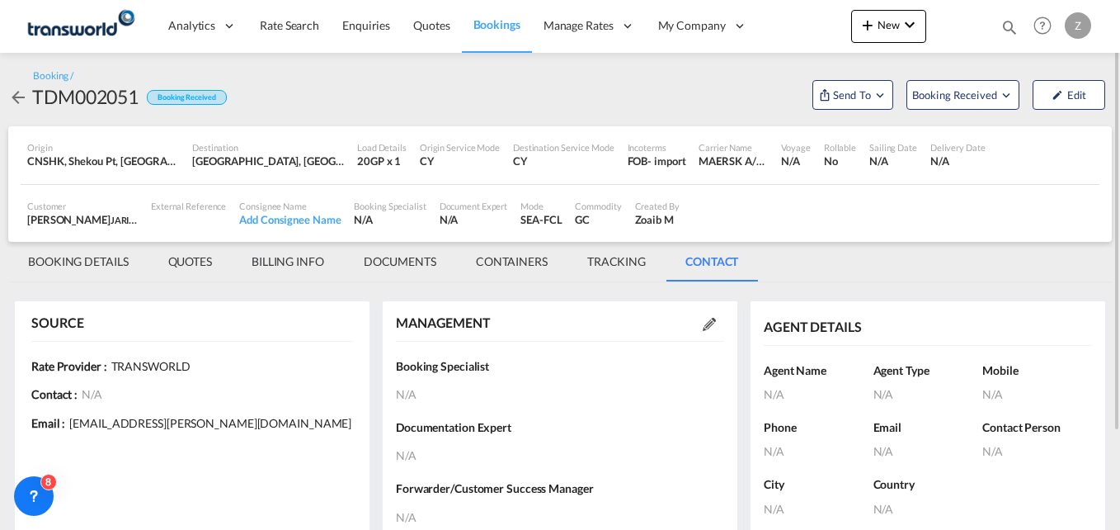
click at [710, 325] on md-icon at bounding box center [709, 324] width 13 height 13
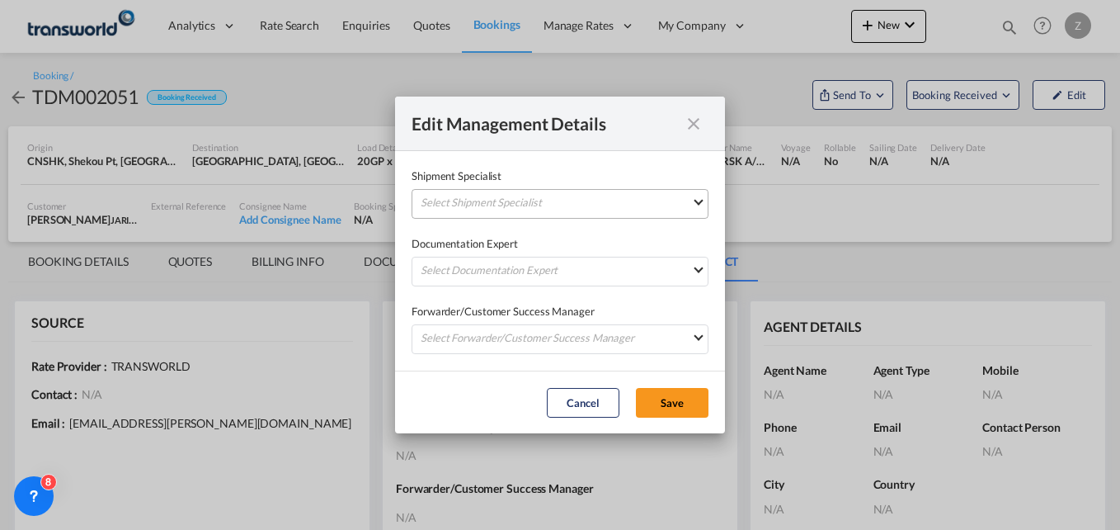
click at [568, 200] on md-select "Select Shipment Specialist [PERSON_NAME] W [PERSON_NAME][EMAIL_ADDRESS][PERSON_…" at bounding box center [560, 204] width 297 height 30
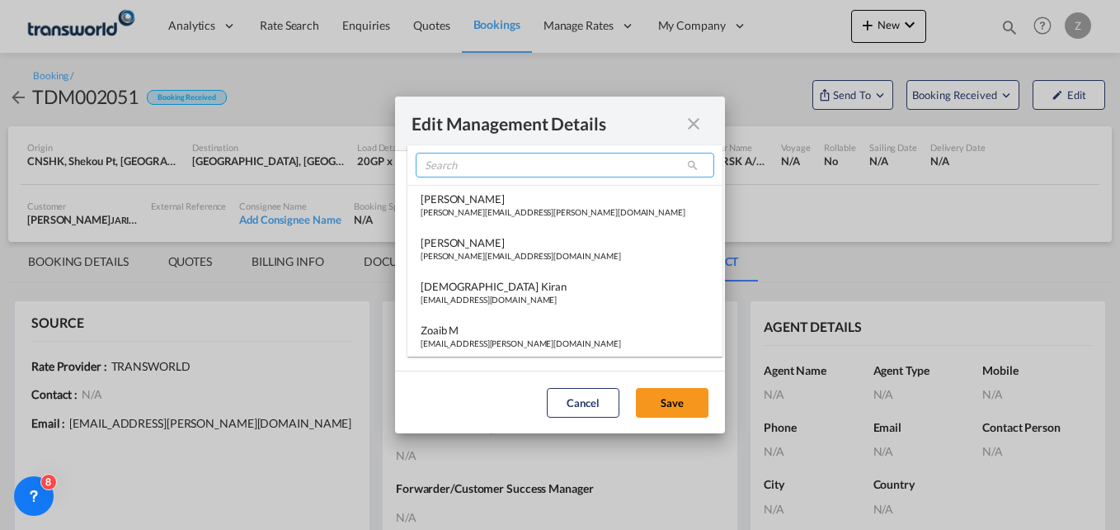
click at [479, 166] on input "search" at bounding box center [565, 165] width 299 height 25
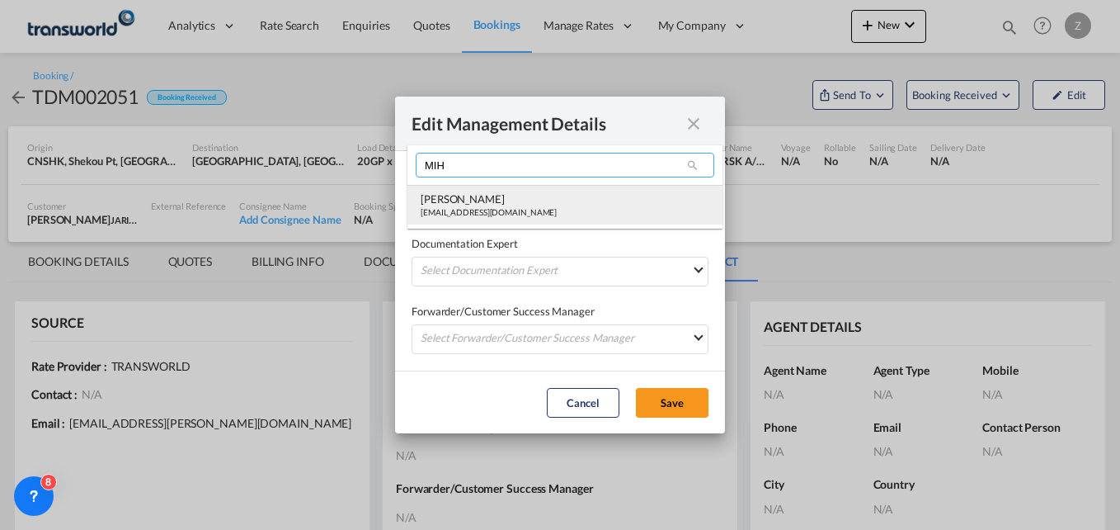
type input "MIH"
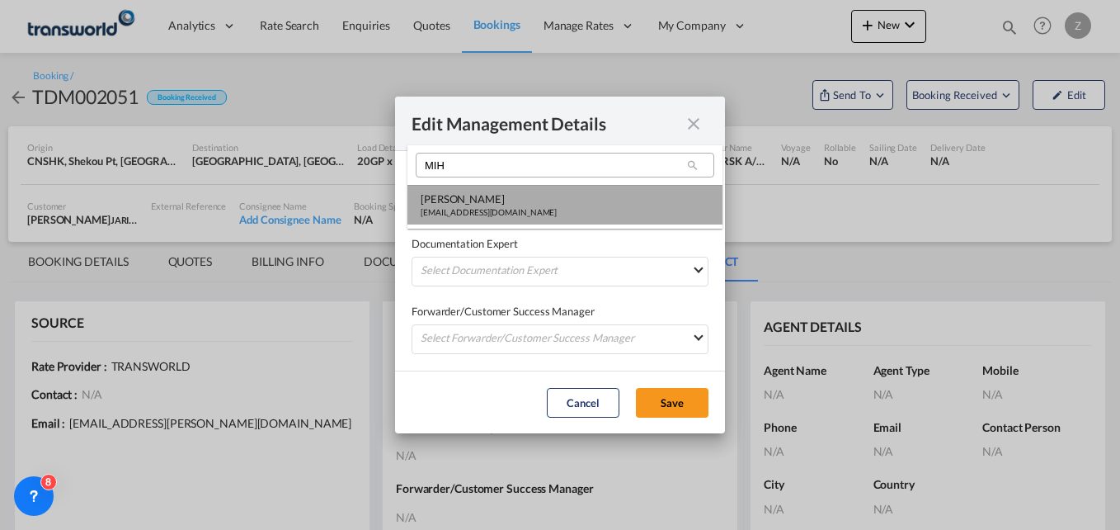
click at [474, 208] on div "[EMAIL_ADDRESS][DOMAIN_NAME]" at bounding box center [489, 212] width 136 height 12
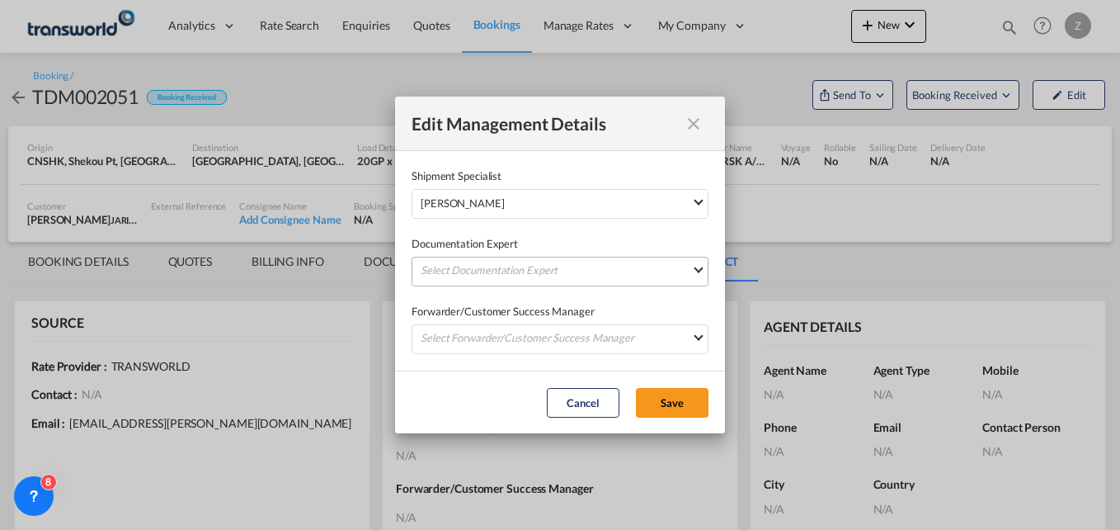
click at [450, 280] on md-select "Select Documentation Expert [PERSON_NAME] W [PERSON_NAME][EMAIL_ADDRESS][PERSON…" at bounding box center [560, 272] width 297 height 30
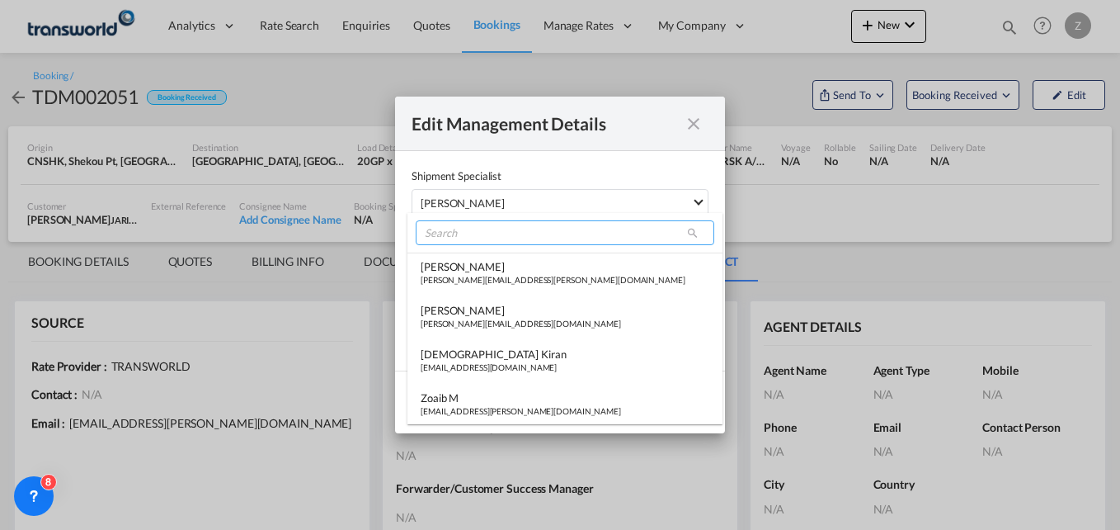
click at [458, 234] on input "search" at bounding box center [565, 232] width 299 height 25
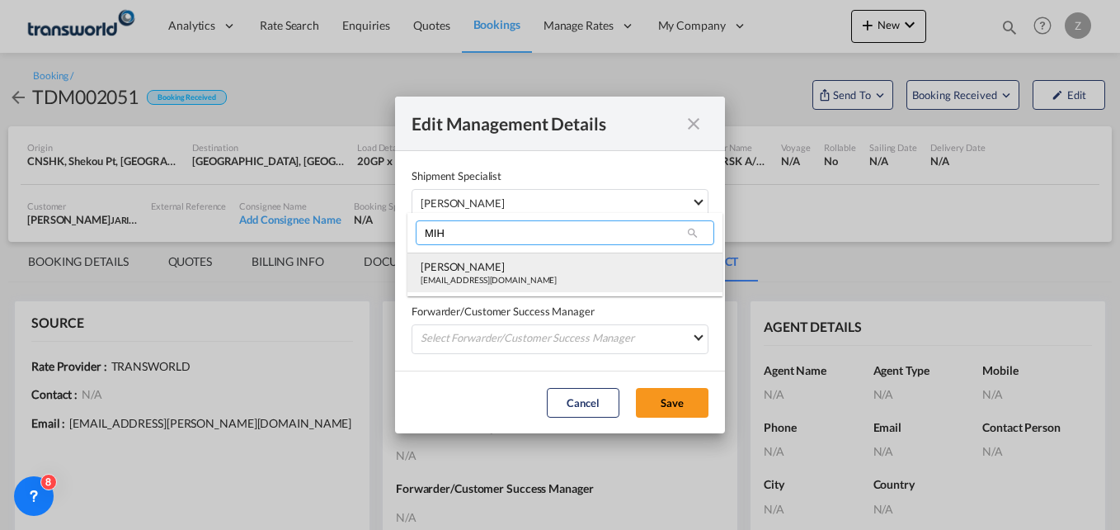
type input "MIH"
click at [445, 282] on div "[EMAIL_ADDRESS][DOMAIN_NAME]" at bounding box center [489, 280] width 136 height 12
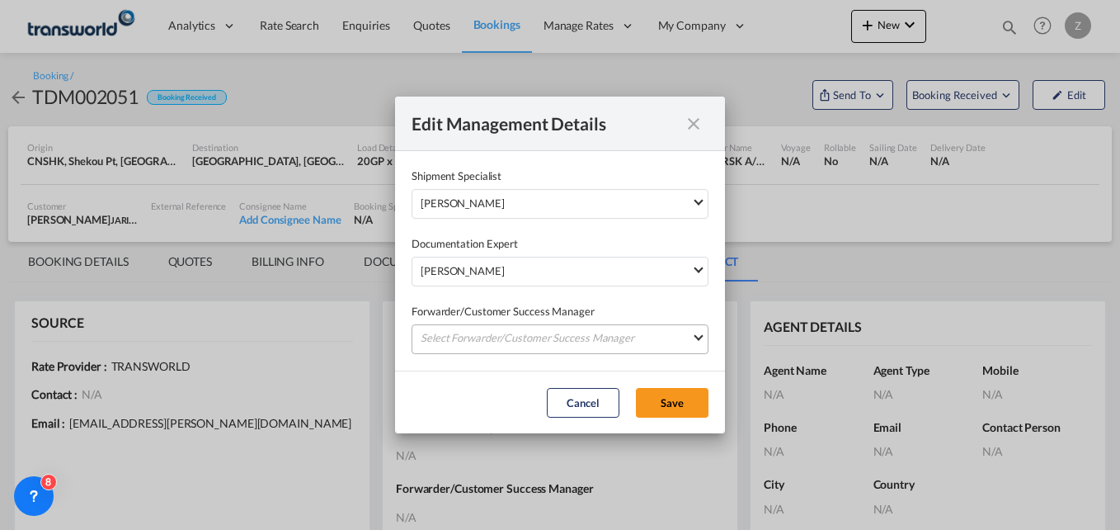
click at [436, 346] on md-select "Select Forwarder/Customer Success Manager [PERSON_NAME] [PERSON_NAME][EMAIL_ADD…" at bounding box center [560, 339] width 297 height 30
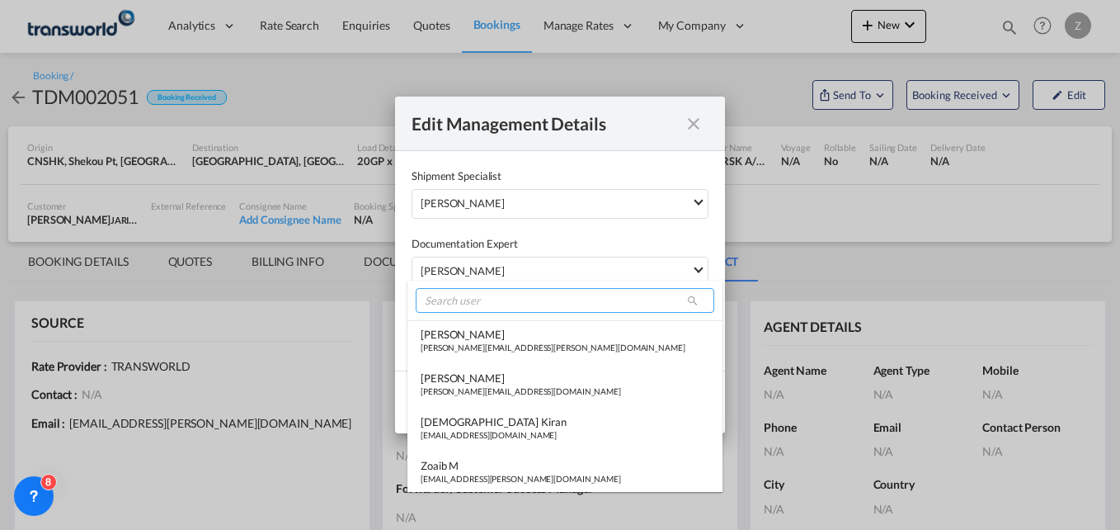
click at [451, 300] on input "search" at bounding box center [565, 300] width 299 height 25
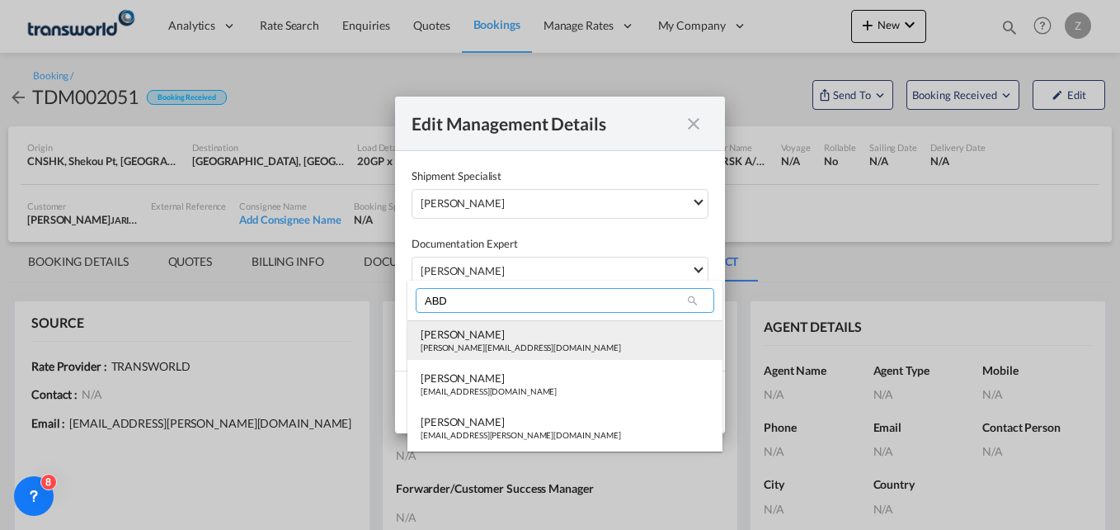
type input "ABD"
click at [456, 337] on div "[PERSON_NAME]" at bounding box center [521, 334] width 200 height 15
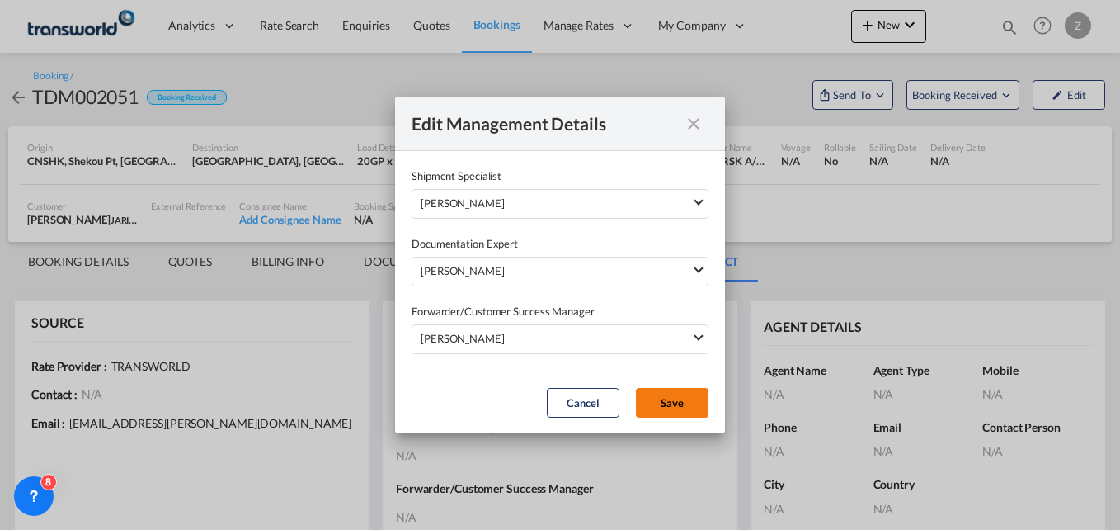
click at [669, 416] on button "Save" at bounding box center [672, 403] width 73 height 30
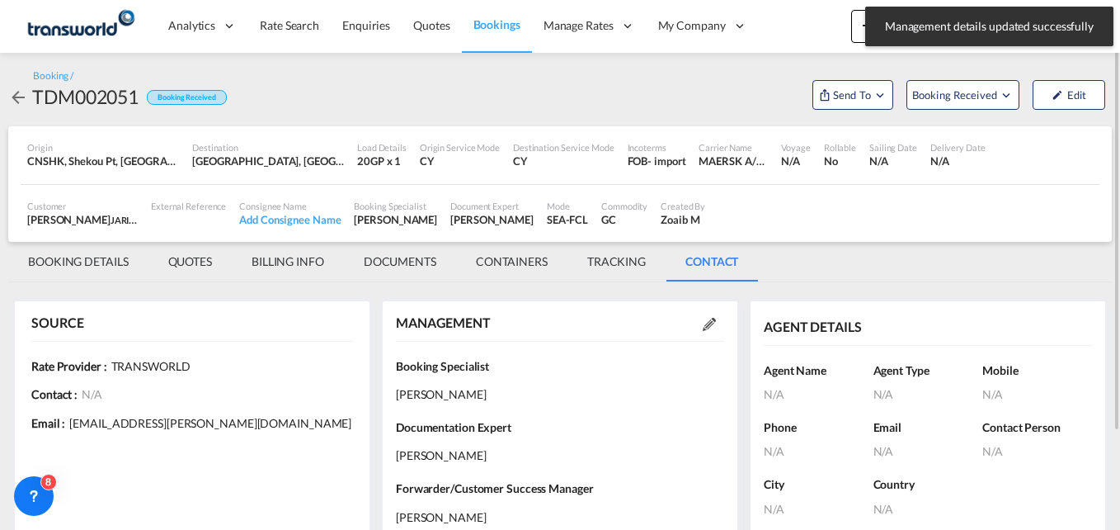
click at [62, 263] on md-tab-item "BOOKING DETAILS" at bounding box center [78, 262] width 140 height 40
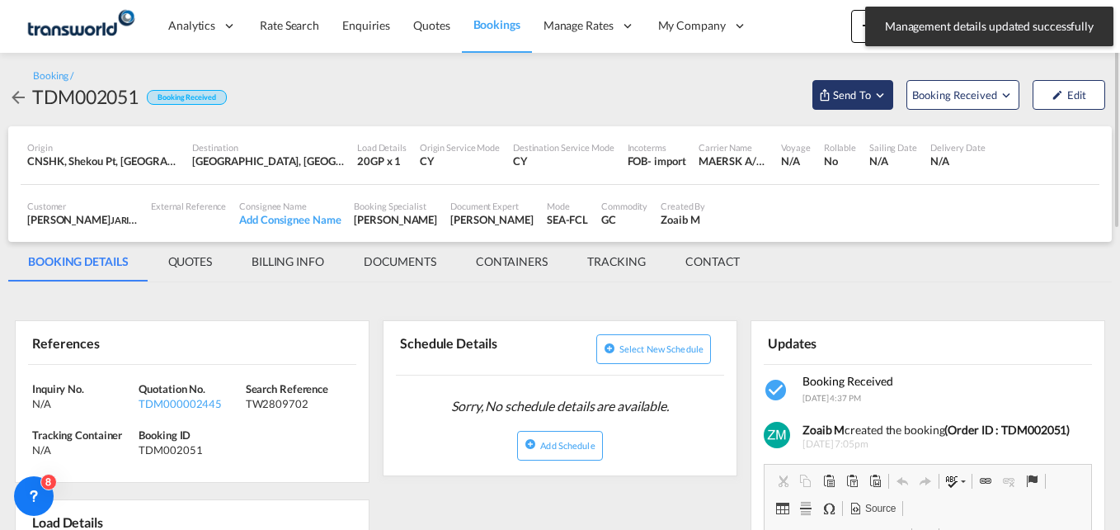
click at [857, 101] on span "Send To" at bounding box center [852, 95] width 41 height 16
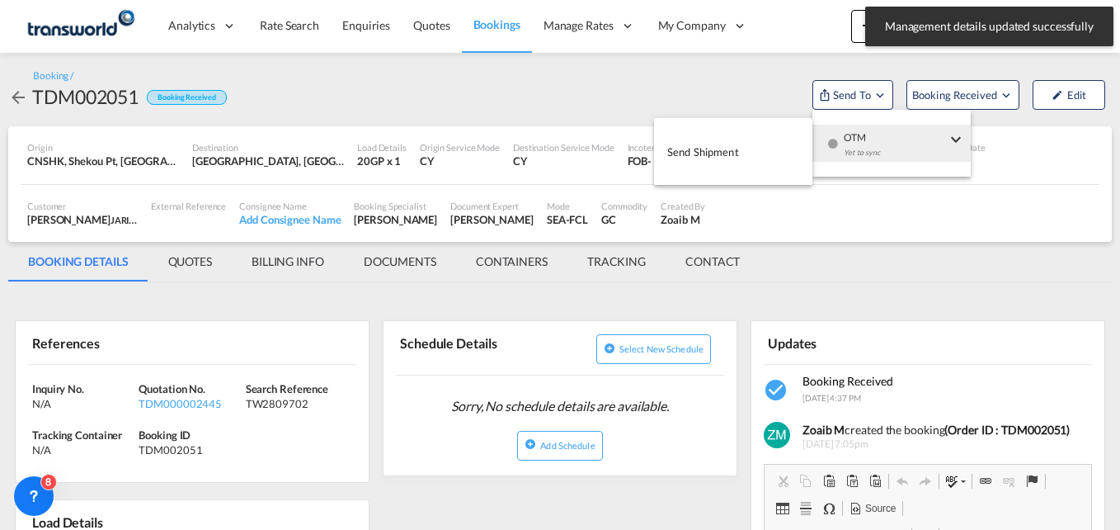
click at [719, 145] on span "Send Shipment" at bounding box center [703, 152] width 72 height 26
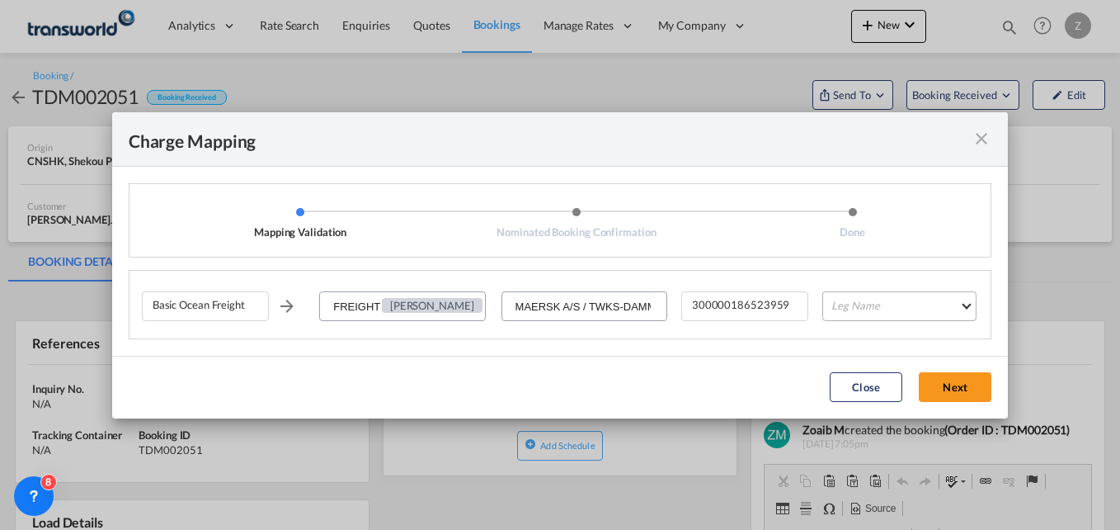
click at [854, 303] on md-select "Leg Name HANDLING ORIGIN VESSEL HANDLING DESTINATION OTHERS TL PICK UP CUSTOMS …" at bounding box center [900, 306] width 154 height 30
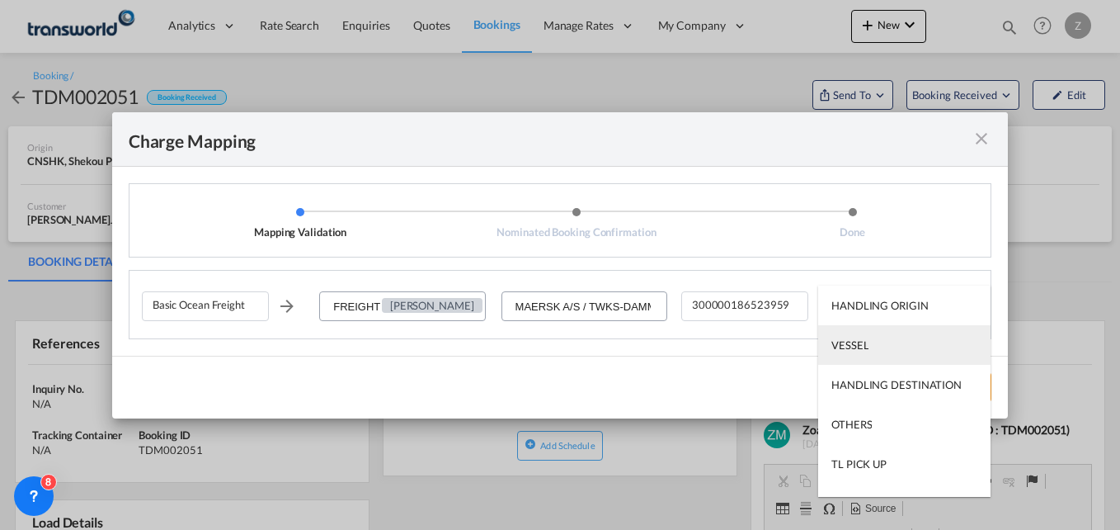
click at [867, 355] on md-option "VESSEL" at bounding box center [904, 345] width 172 height 40
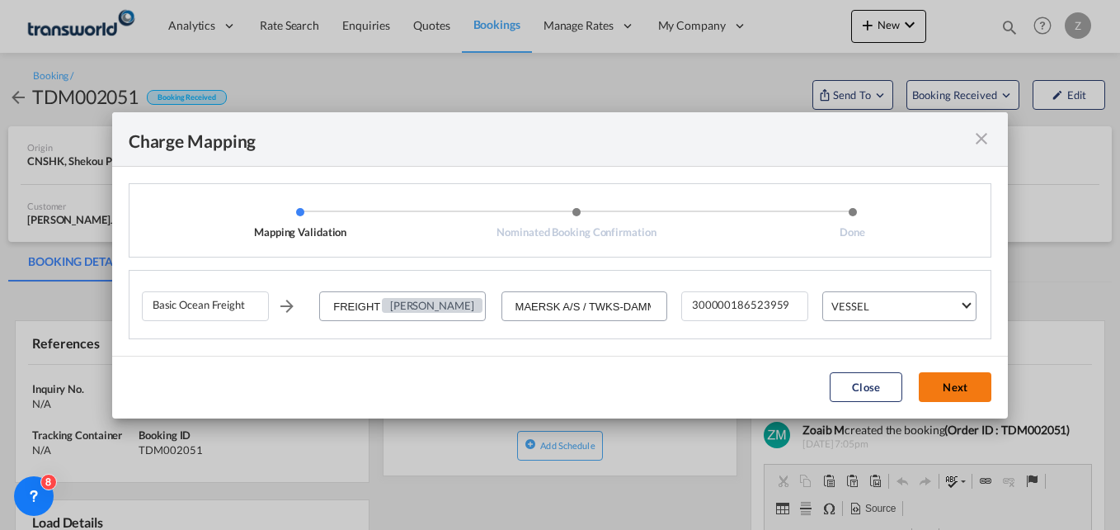
click at [959, 389] on button "Next" at bounding box center [955, 387] width 73 height 30
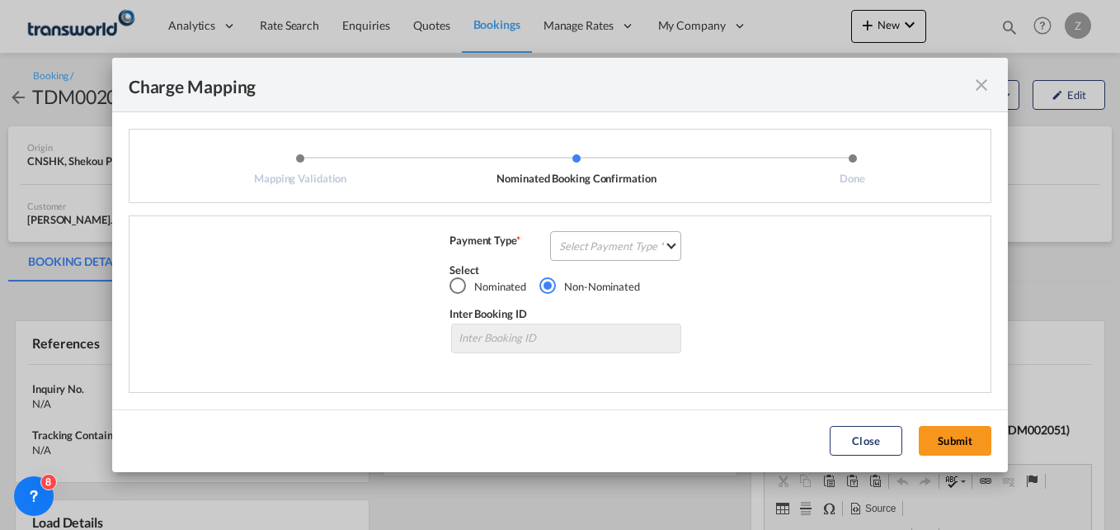
click at [639, 241] on md-select "Select Payment Type COLLECT PREPAID" at bounding box center [615, 246] width 131 height 30
click at [594, 246] on div "COLLECT" at bounding box center [584, 245] width 47 height 15
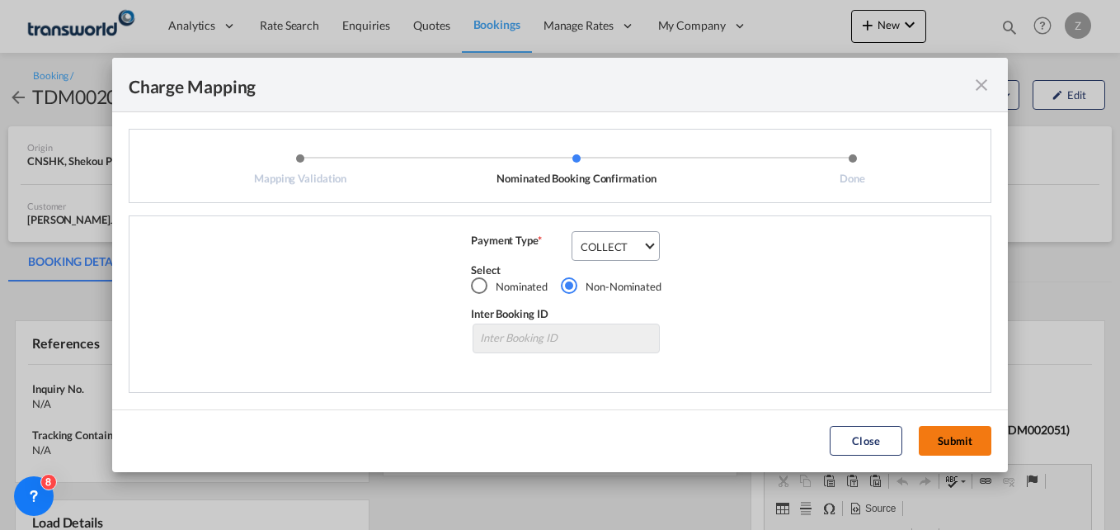
click at [945, 441] on button "Submit" at bounding box center [955, 441] width 73 height 30
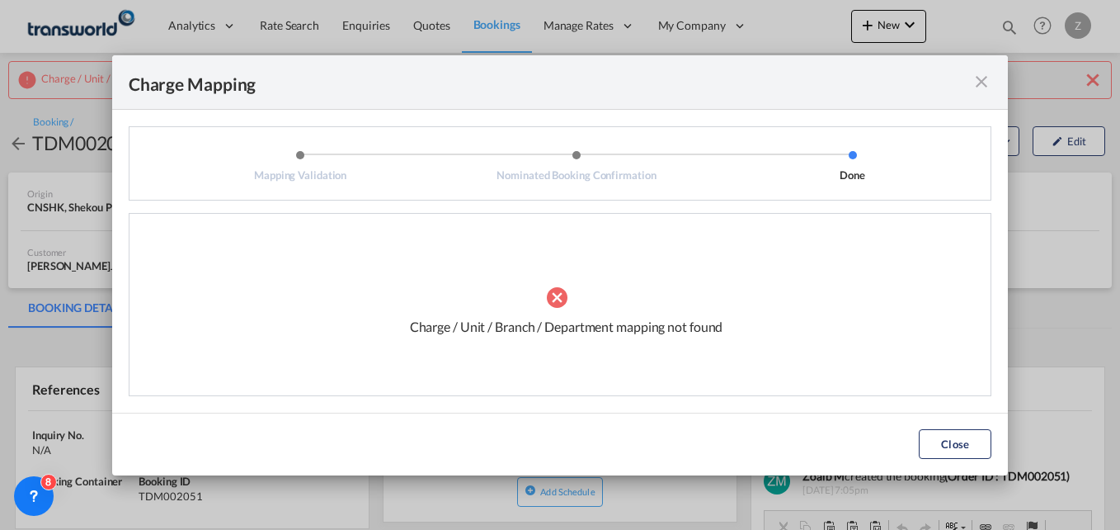
click at [983, 88] on md-icon "icon-close fg-AAA8AD cursor" at bounding box center [982, 82] width 20 height 20
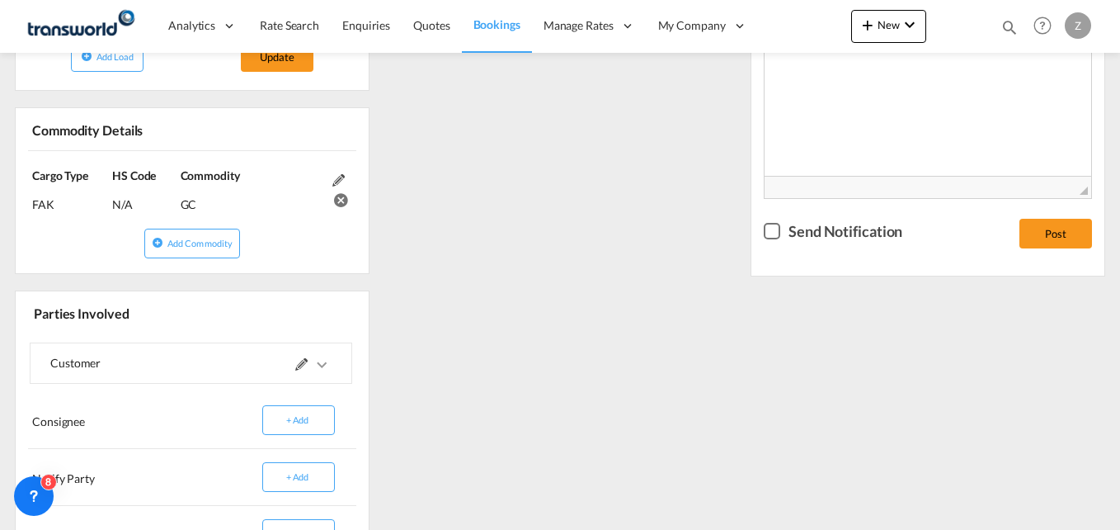
scroll to position [755, 0]
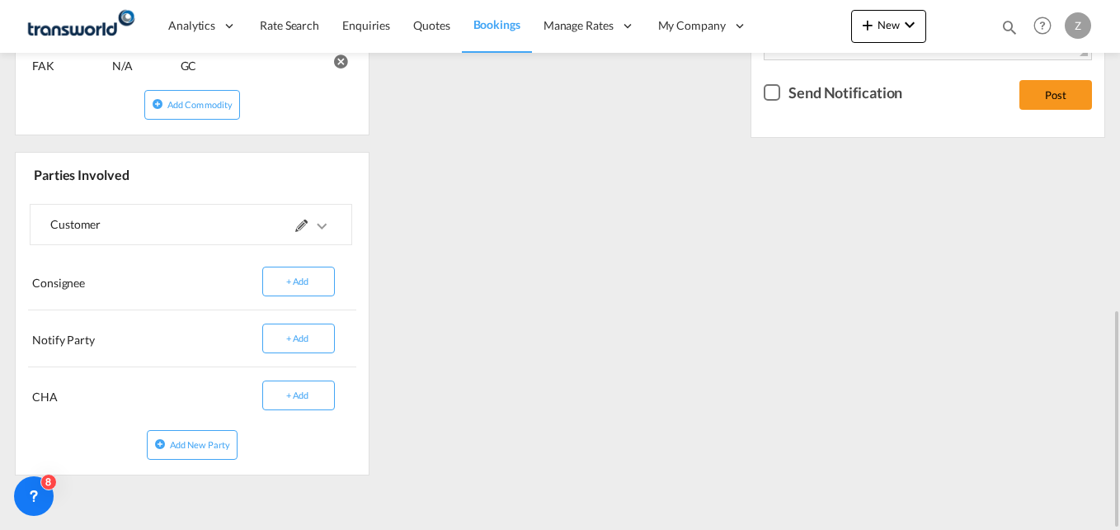
click at [299, 230] on md-icon at bounding box center [301, 225] width 12 height 12
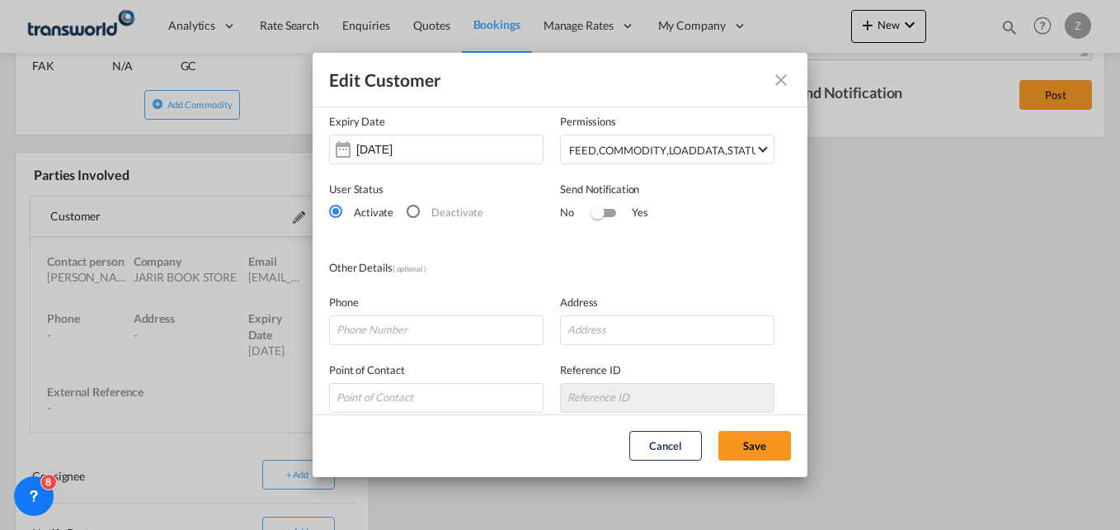
scroll to position [0, 0]
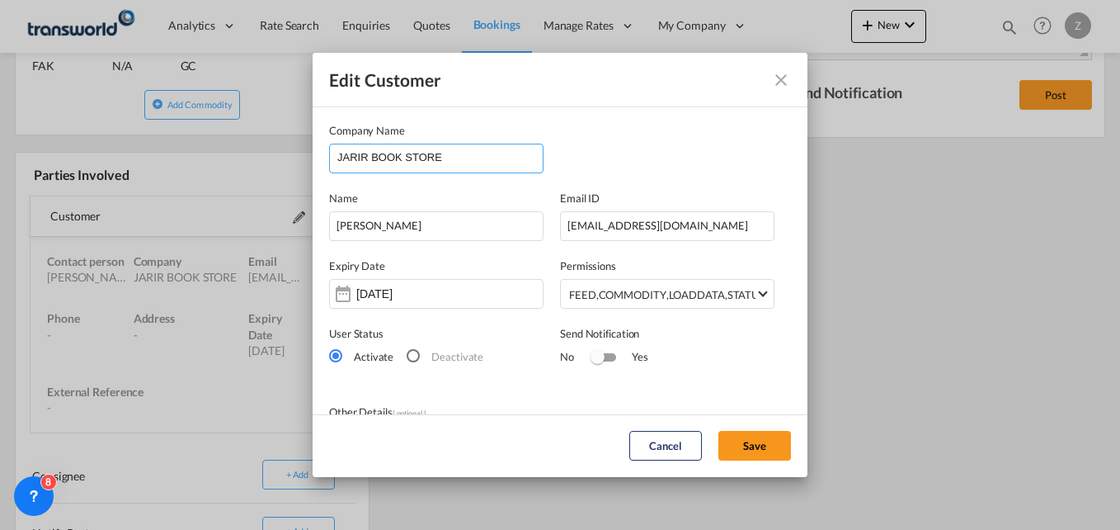
click at [453, 163] on input "JARIR BOOK STORE" at bounding box center [439, 156] width 205 height 25
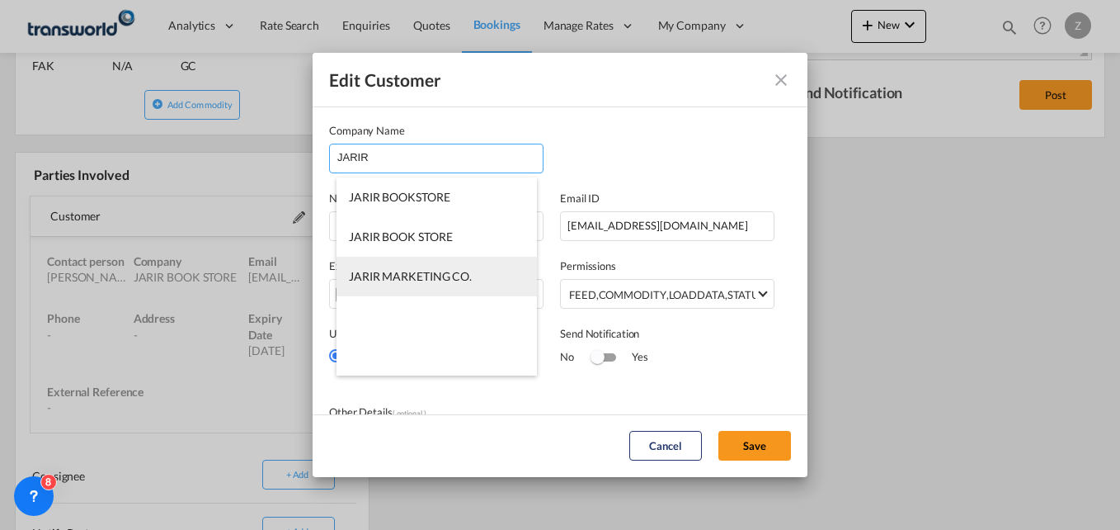
click at [457, 262] on li "JARIR MARKETING CO." at bounding box center [437, 277] width 200 height 40
type input "JARIR MARKETING CO."
type input "[EMAIL_ADDRESS][DOMAIN_NAME]"
type input "114626000"
type input "[STREET_ADDRESS]"
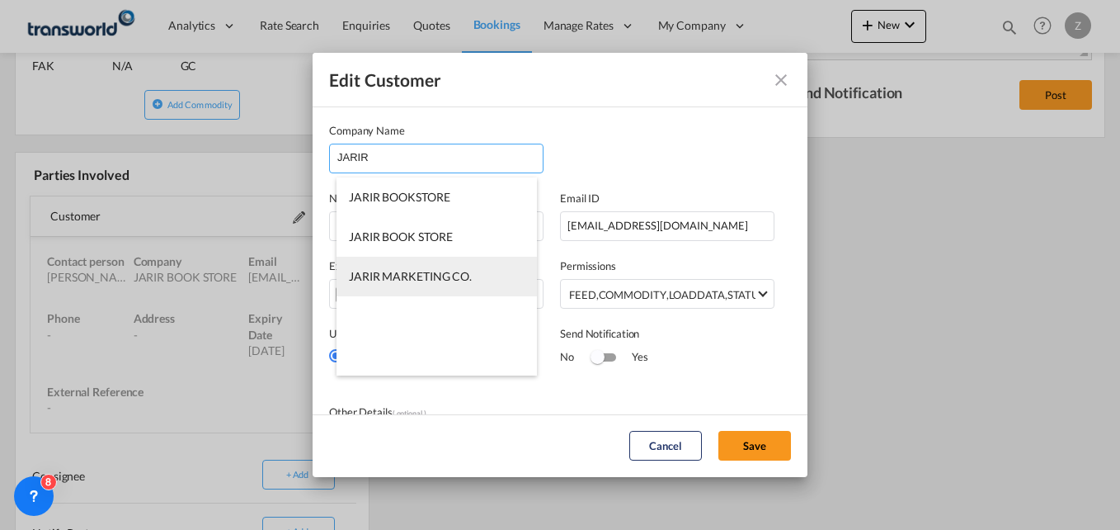
type input "864098"
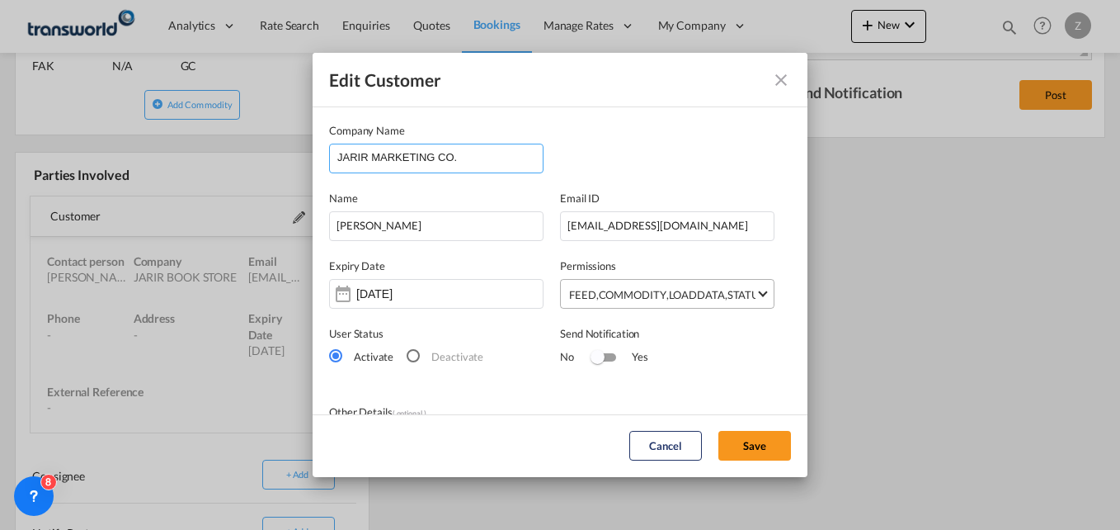
scroll to position [240, 0]
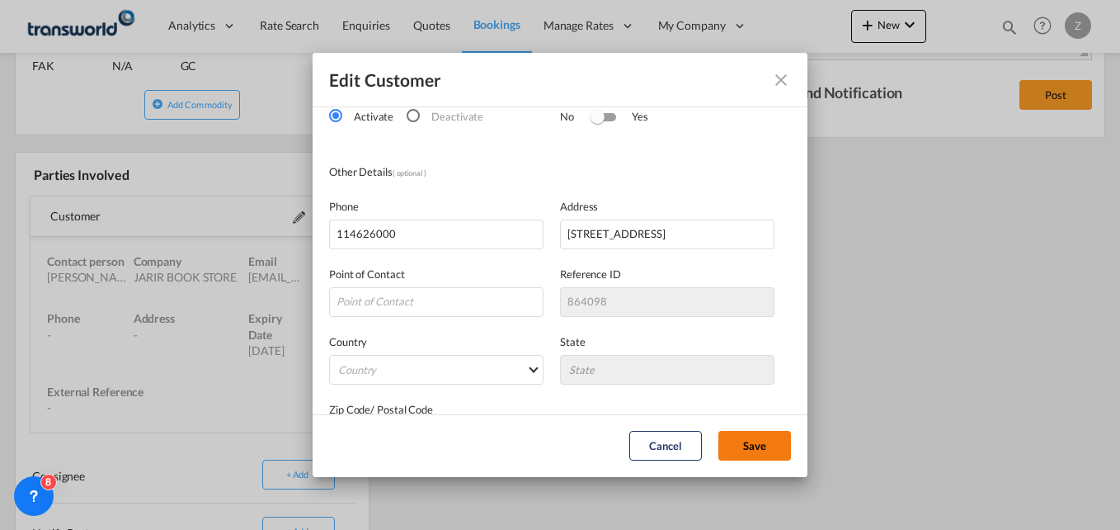
click at [778, 450] on button "Save" at bounding box center [755, 446] width 73 height 30
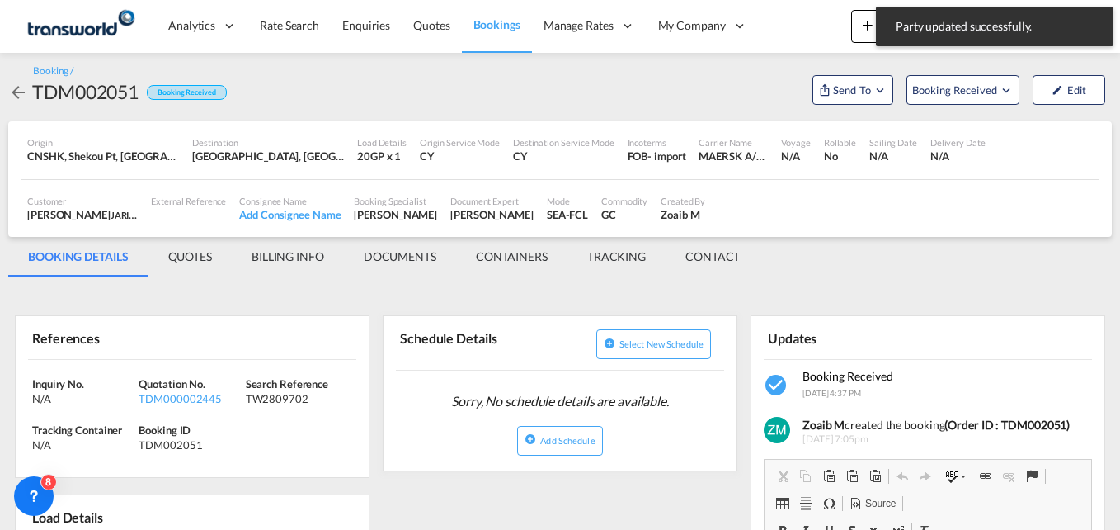
scroll to position [0, 0]
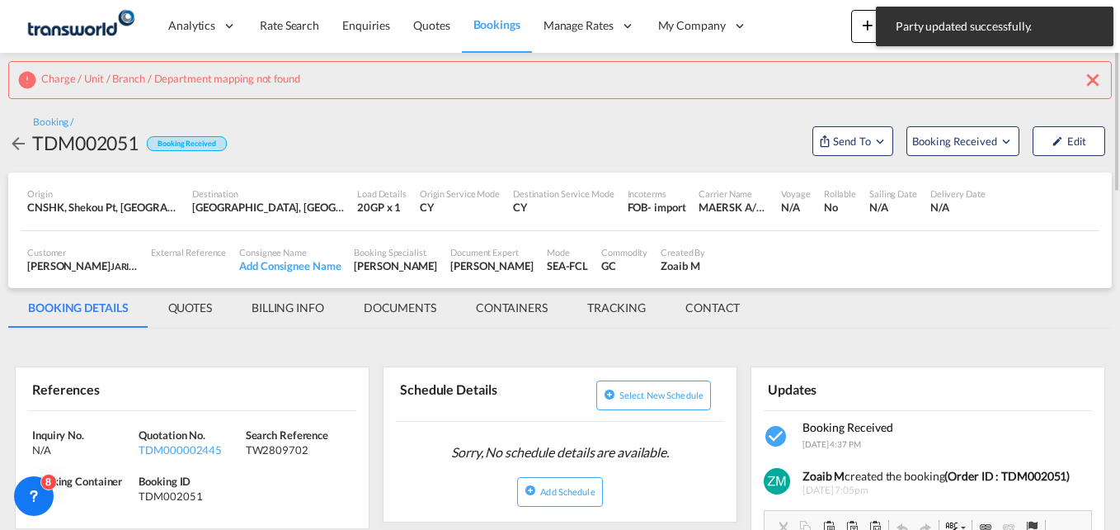
click at [1091, 76] on md-icon "icon-close" at bounding box center [1093, 80] width 20 height 20
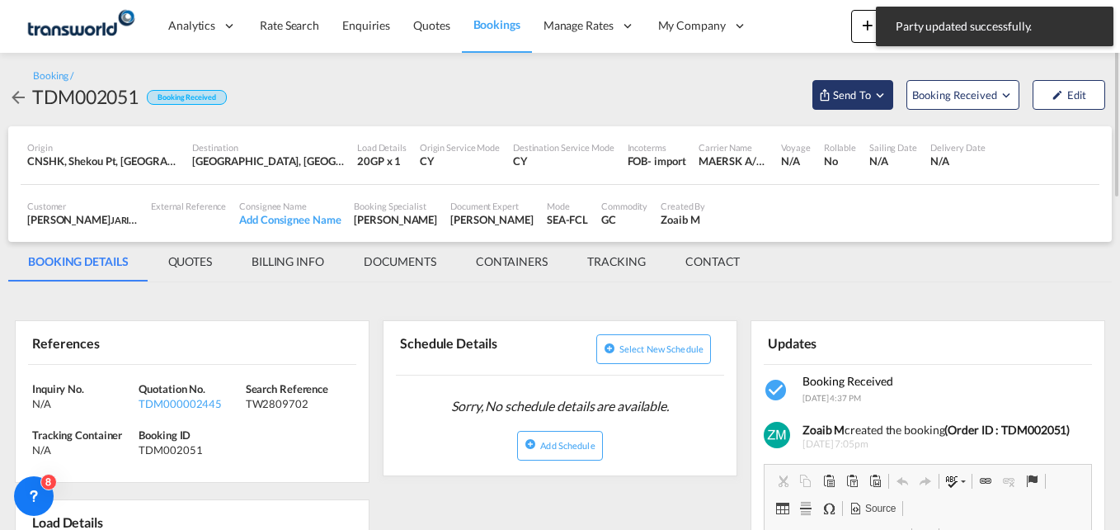
click at [860, 93] on span "Send To" at bounding box center [852, 95] width 41 height 16
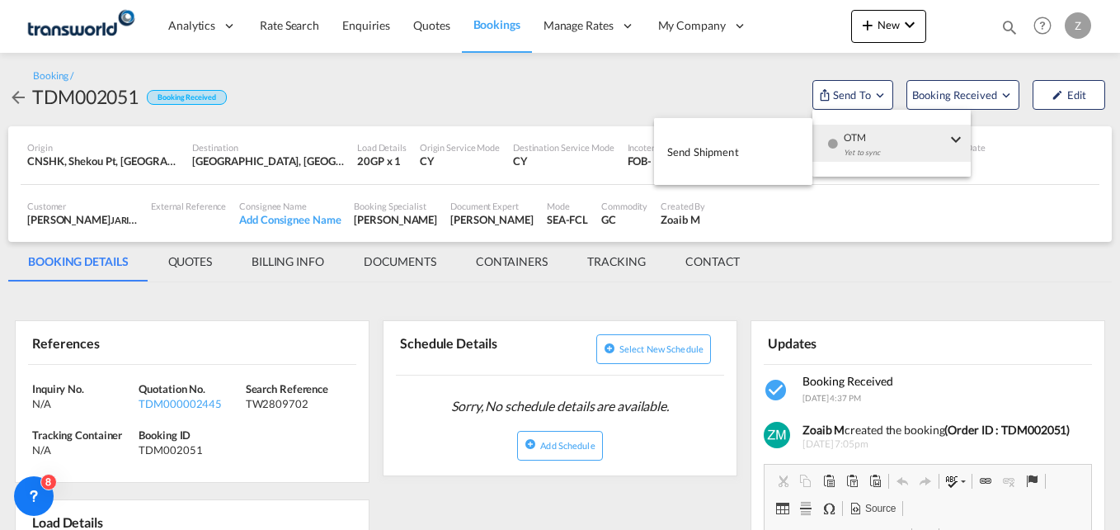
click at [839, 134] on div "button" at bounding box center [833, 149] width 14 height 49
click at [738, 152] on span "Send Shipment" at bounding box center [703, 152] width 72 height 26
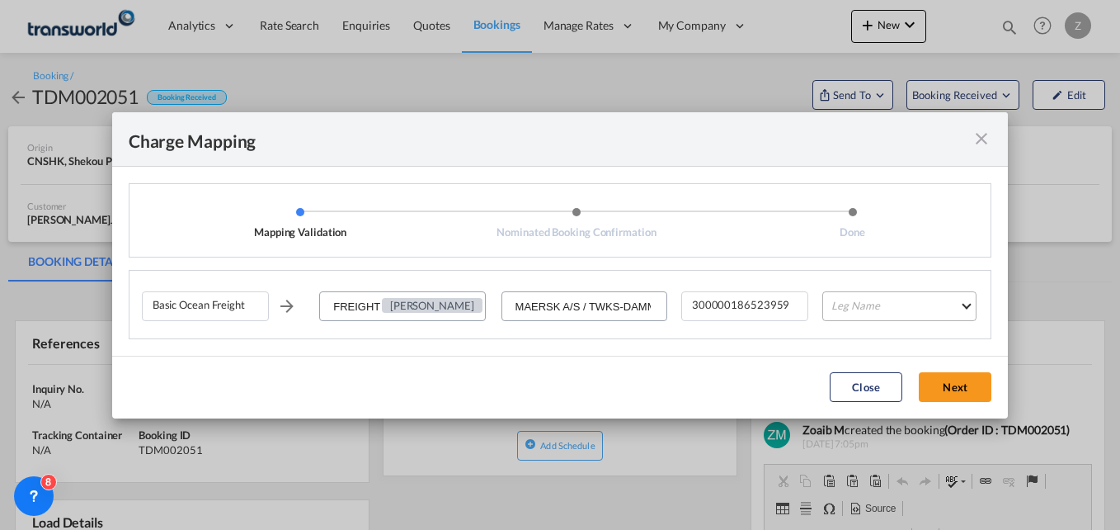
click at [876, 310] on md-select "Leg Name HANDLING ORIGIN VESSEL HANDLING DESTINATION OTHERS TL PICK UP CUSTOMS …" at bounding box center [900, 306] width 154 height 30
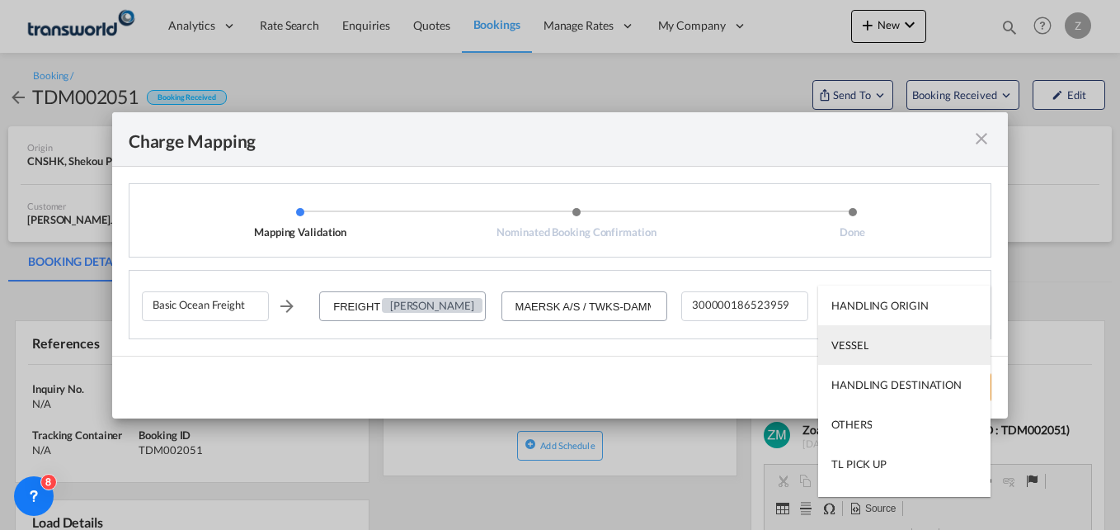
click at [855, 351] on div "VESSEL" at bounding box center [850, 344] width 37 height 15
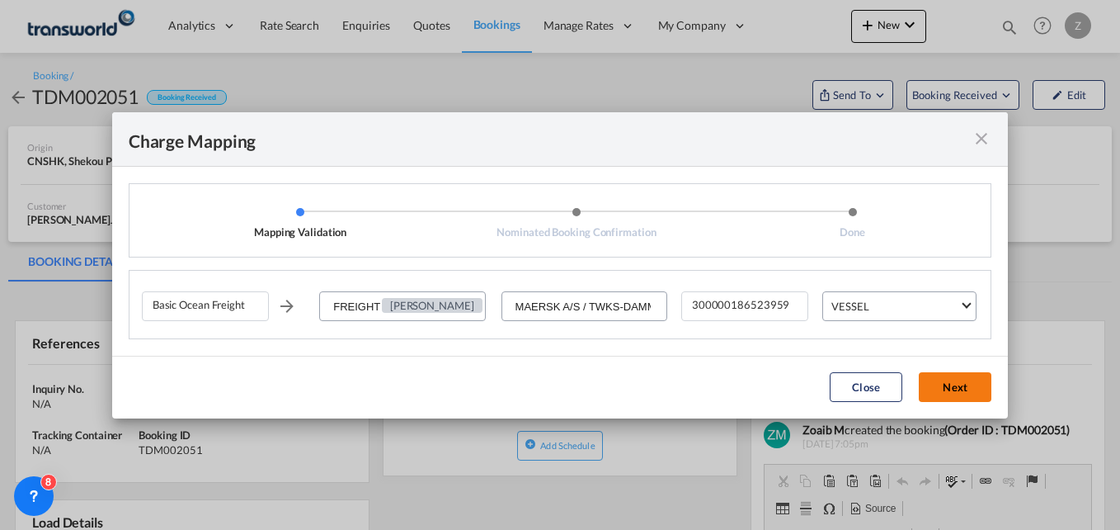
click at [943, 398] on button "Next" at bounding box center [955, 387] width 73 height 30
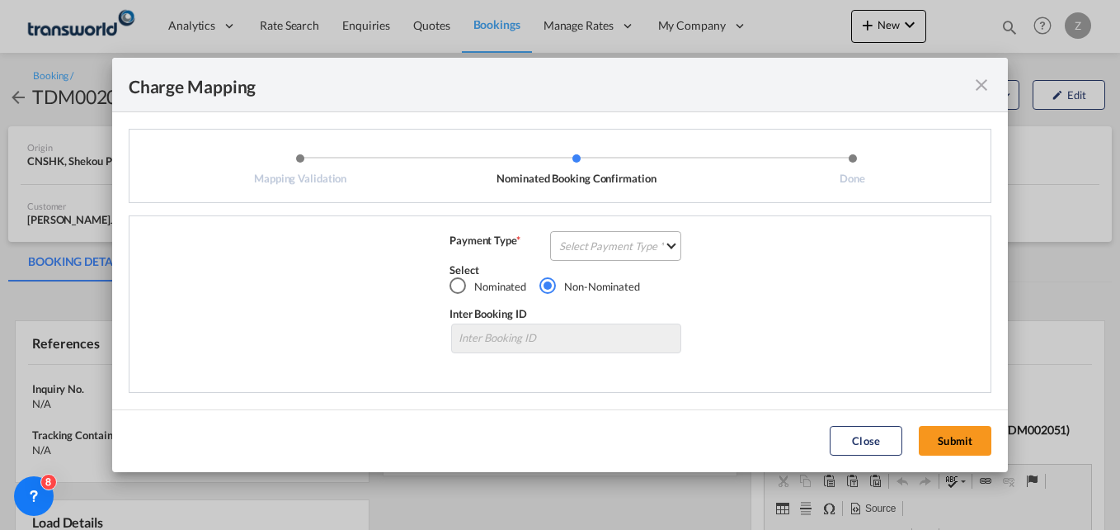
click at [610, 235] on md-select "Select Payment Type COLLECT PREPAID" at bounding box center [615, 246] width 131 height 30
click at [590, 234] on md-option "COLLECT" at bounding box center [621, 246] width 146 height 40
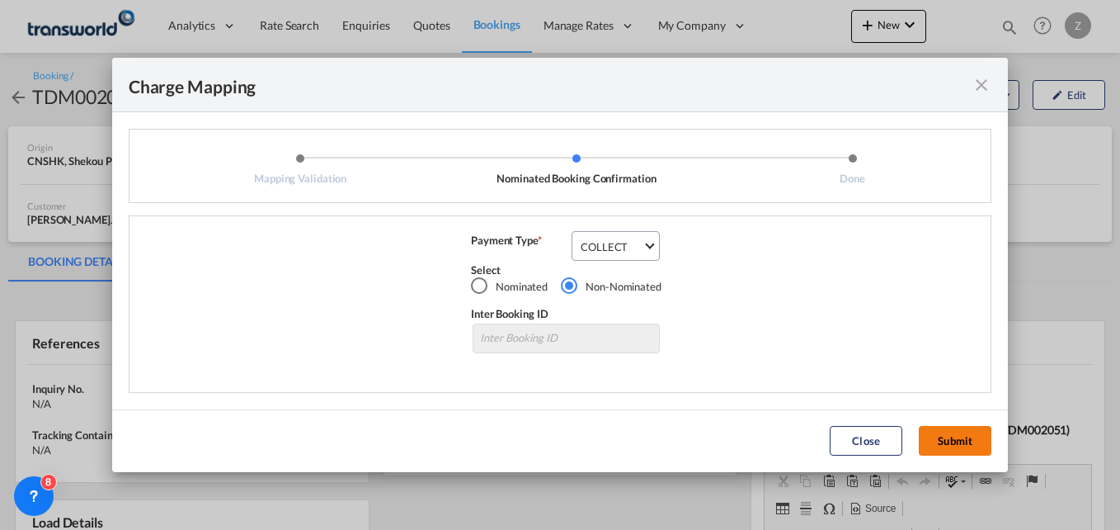
click at [953, 449] on button "Submit" at bounding box center [955, 441] width 73 height 30
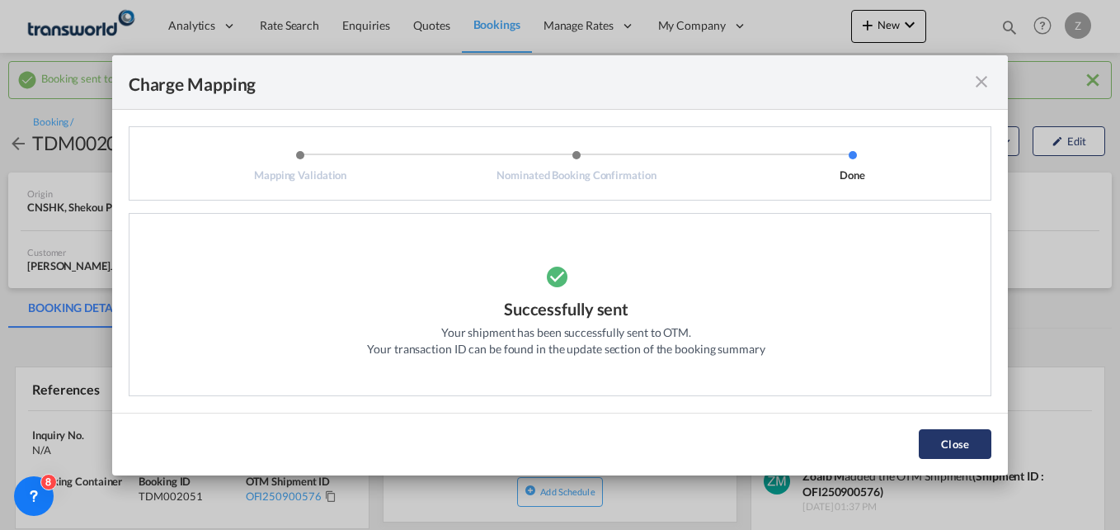
click at [931, 442] on button "Close" at bounding box center [955, 444] width 73 height 30
